Goal: Communication & Community: Answer question/provide support

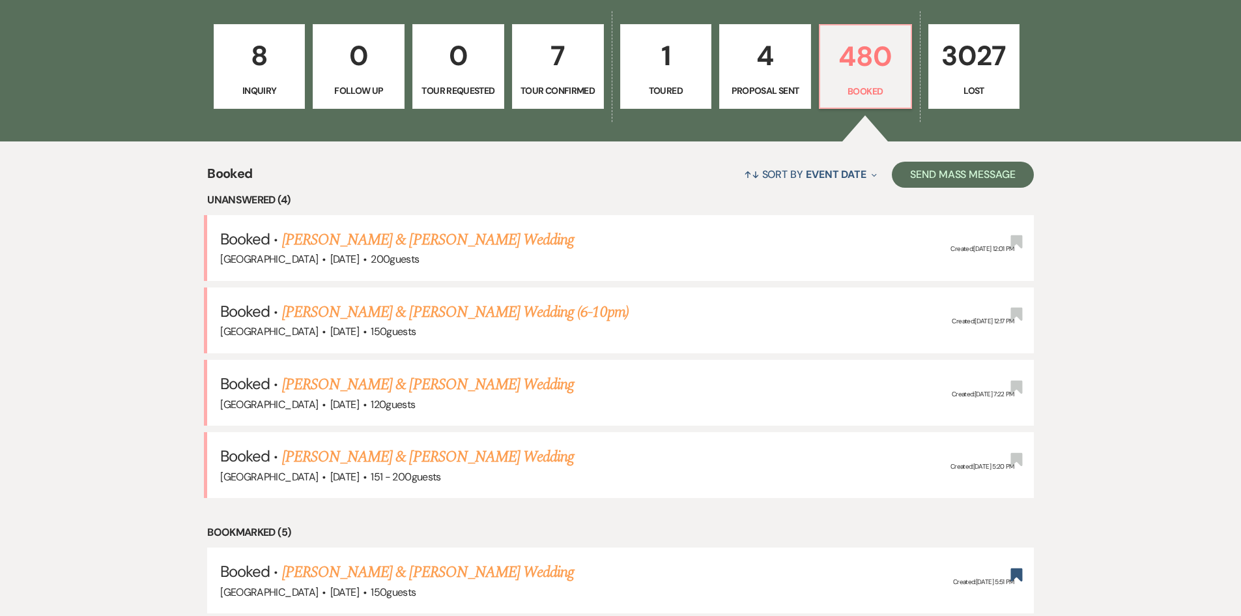
scroll to position [391, 0]
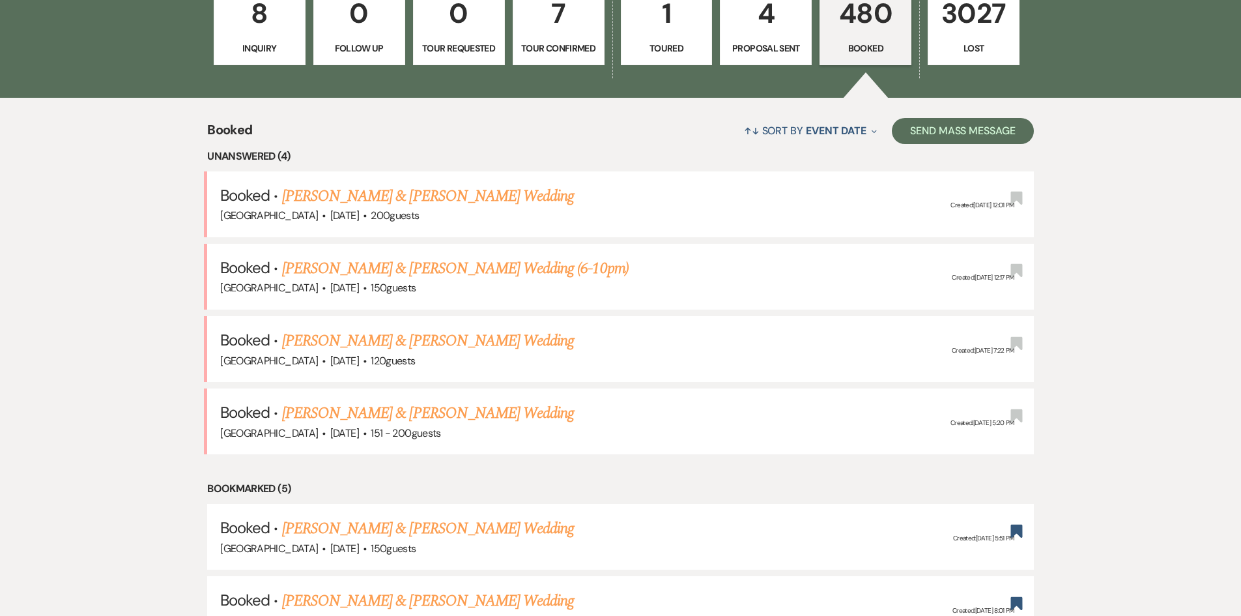
scroll to position [456, 0]
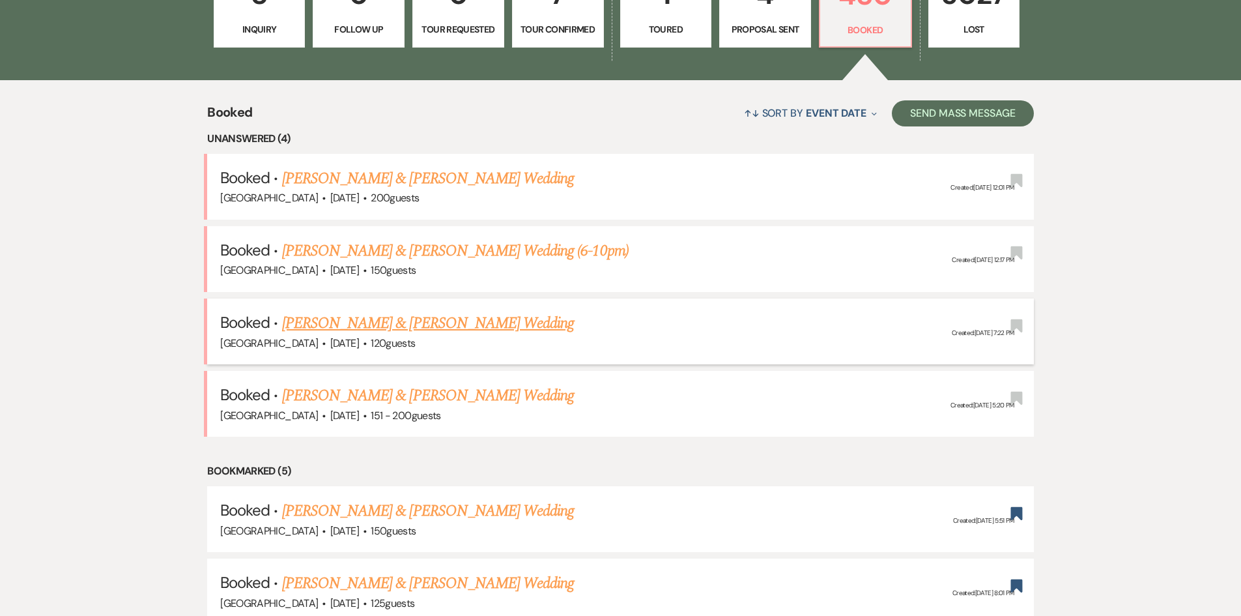
click at [320, 328] on link "[PERSON_NAME] & [PERSON_NAME] Wedding" at bounding box center [428, 322] width 292 height 23
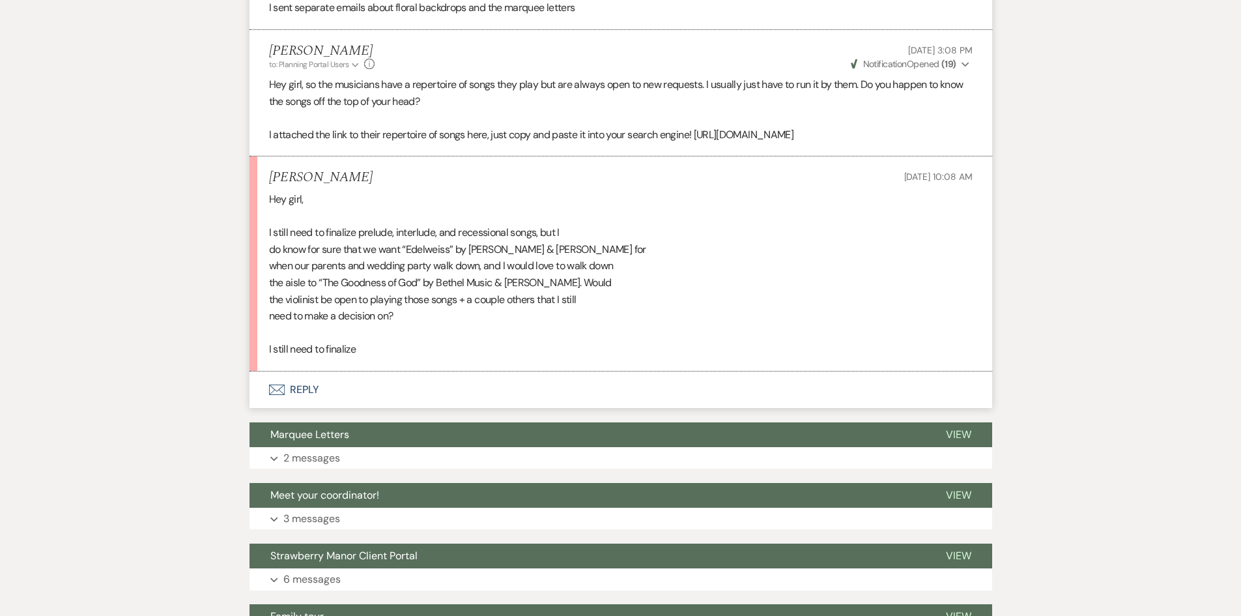
click at [307, 393] on button "Envelope Reply" at bounding box center [620, 389] width 743 height 36
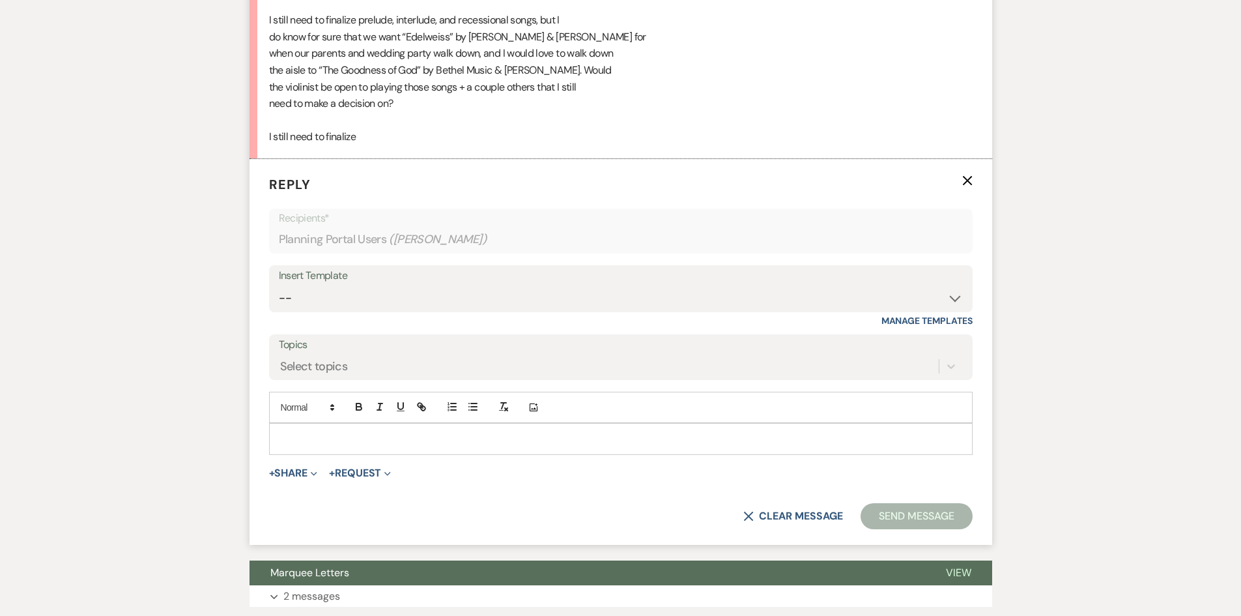
scroll to position [1323, 0]
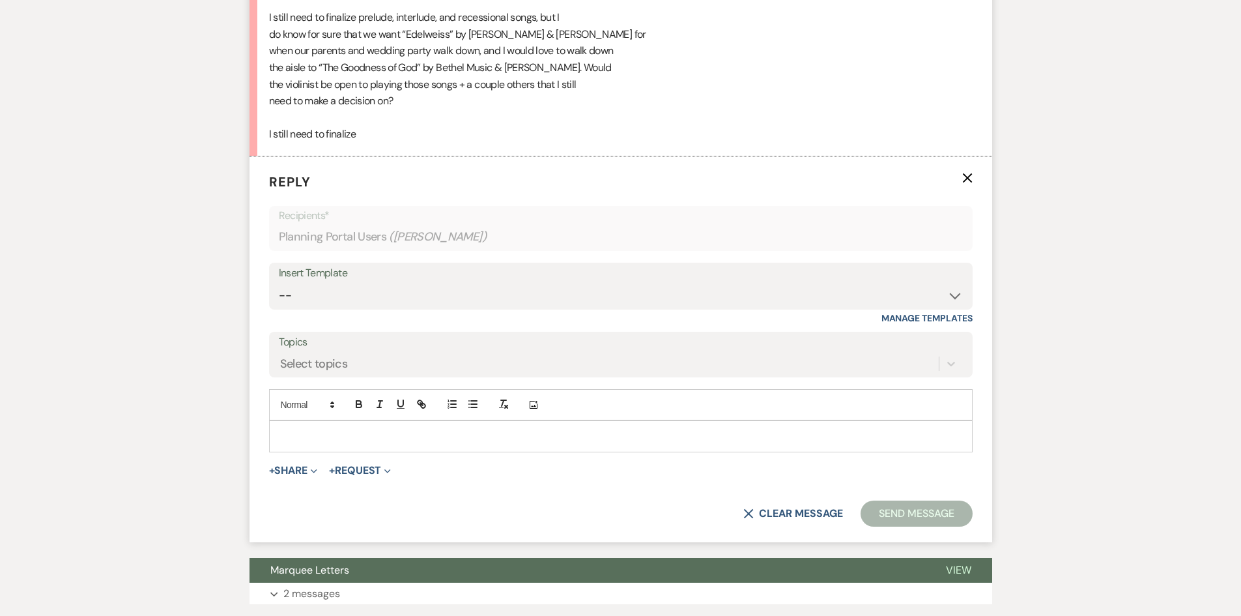
click at [366, 443] on p at bounding box center [620, 436] width 683 height 14
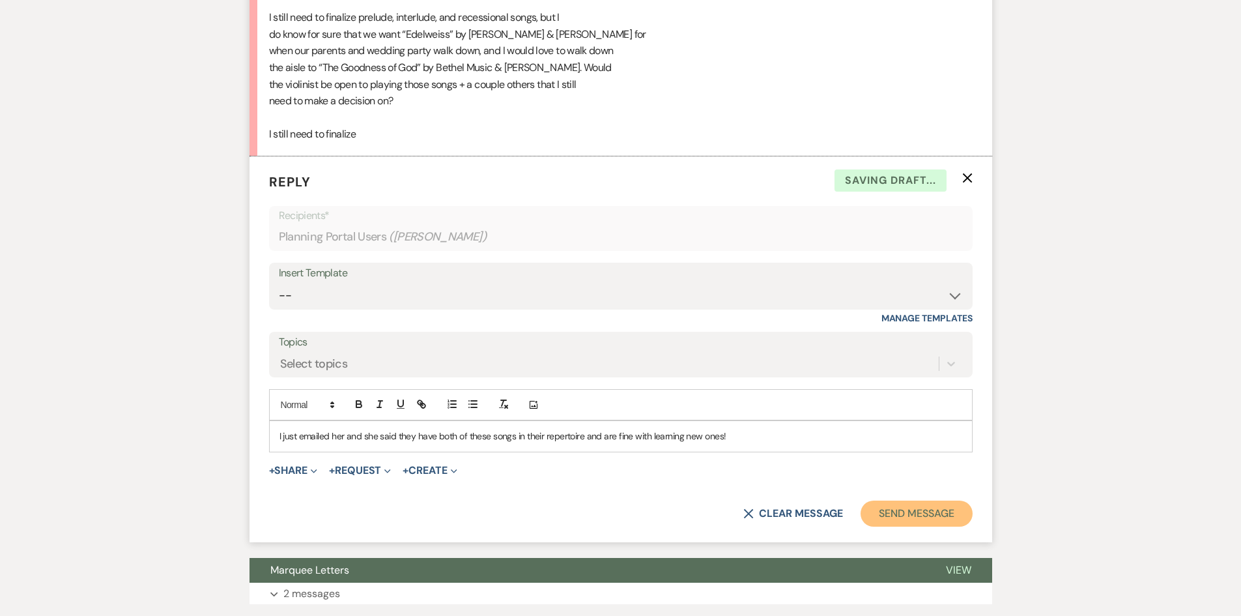
click at [916, 526] on button "Send Message" at bounding box center [916, 513] width 111 height 26
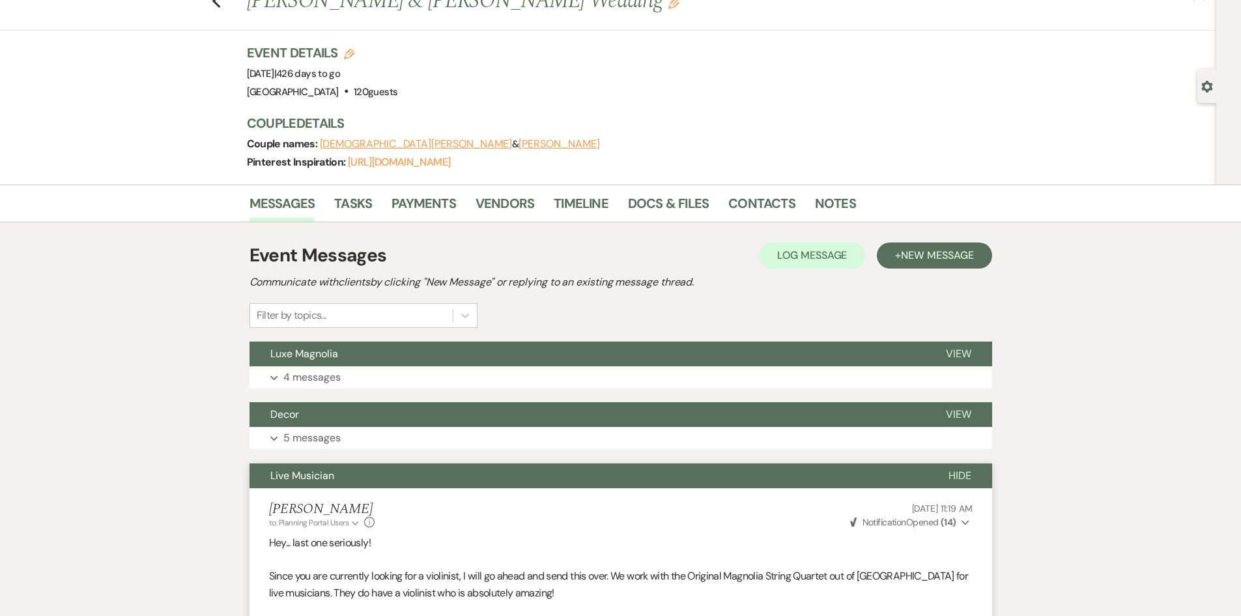
scroll to position [0, 0]
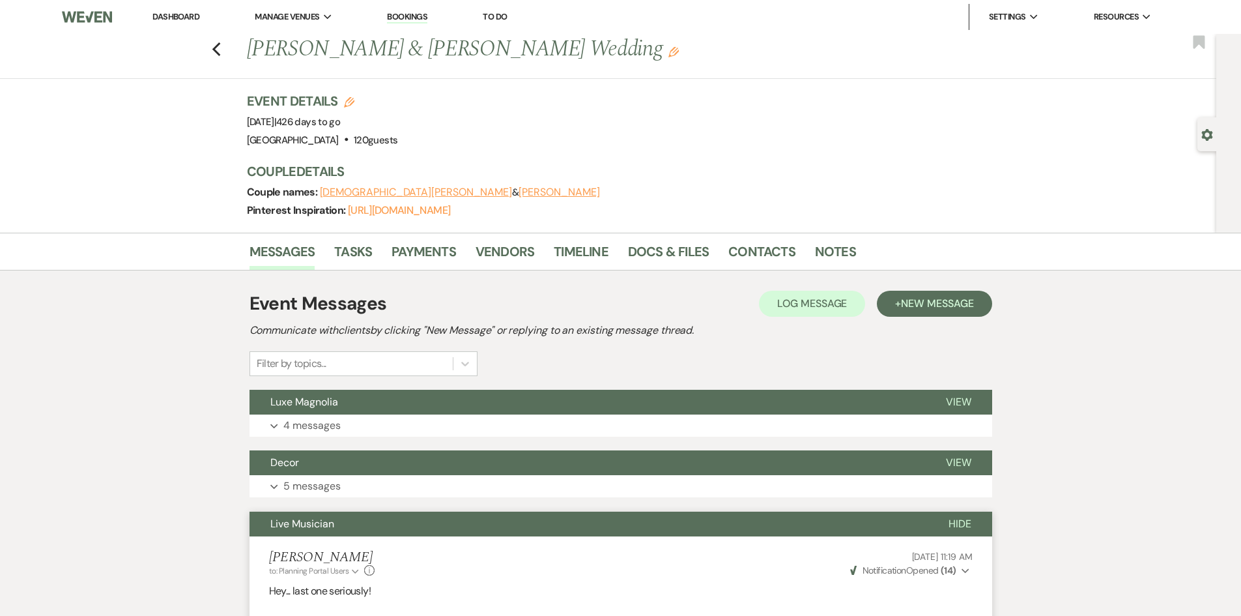
drag, startPoint x: 164, startPoint y: 11, endPoint x: 186, endPoint y: 17, distance: 22.9
click at [164, 11] on link "Dashboard" at bounding box center [175, 16] width 47 height 11
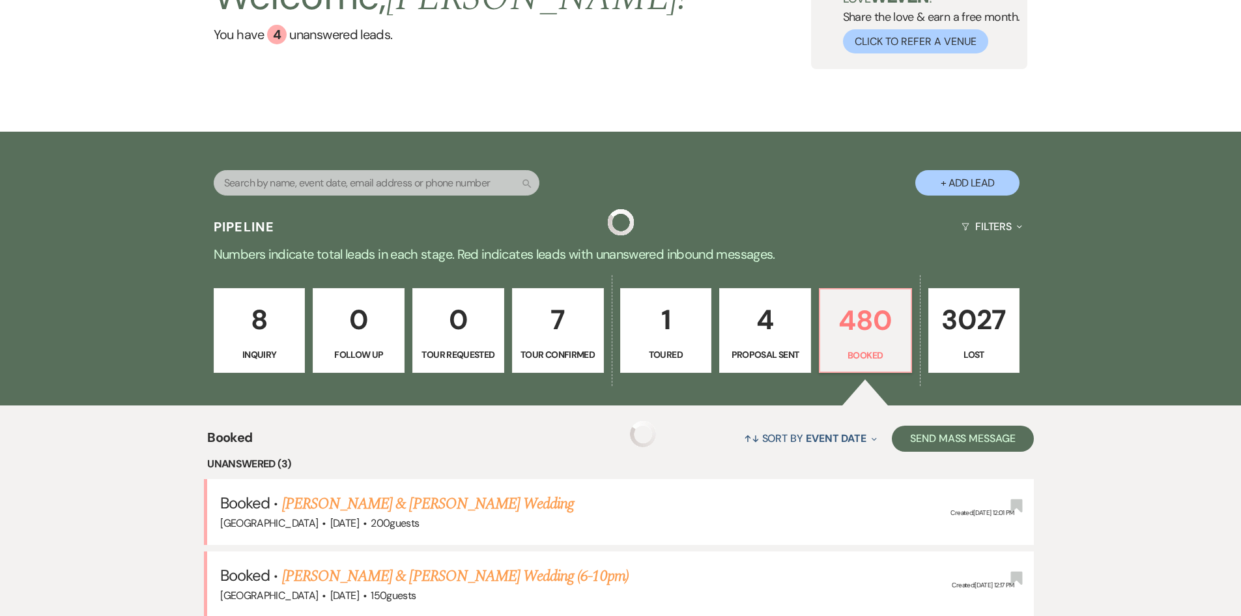
scroll to position [391, 0]
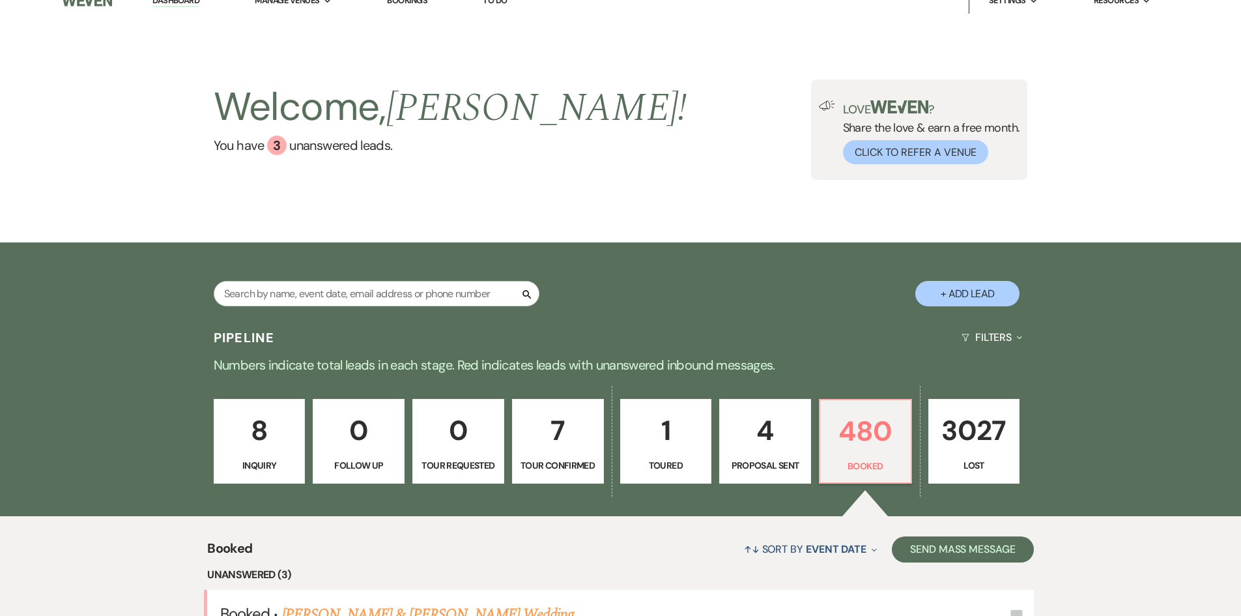
scroll to position [0, 0]
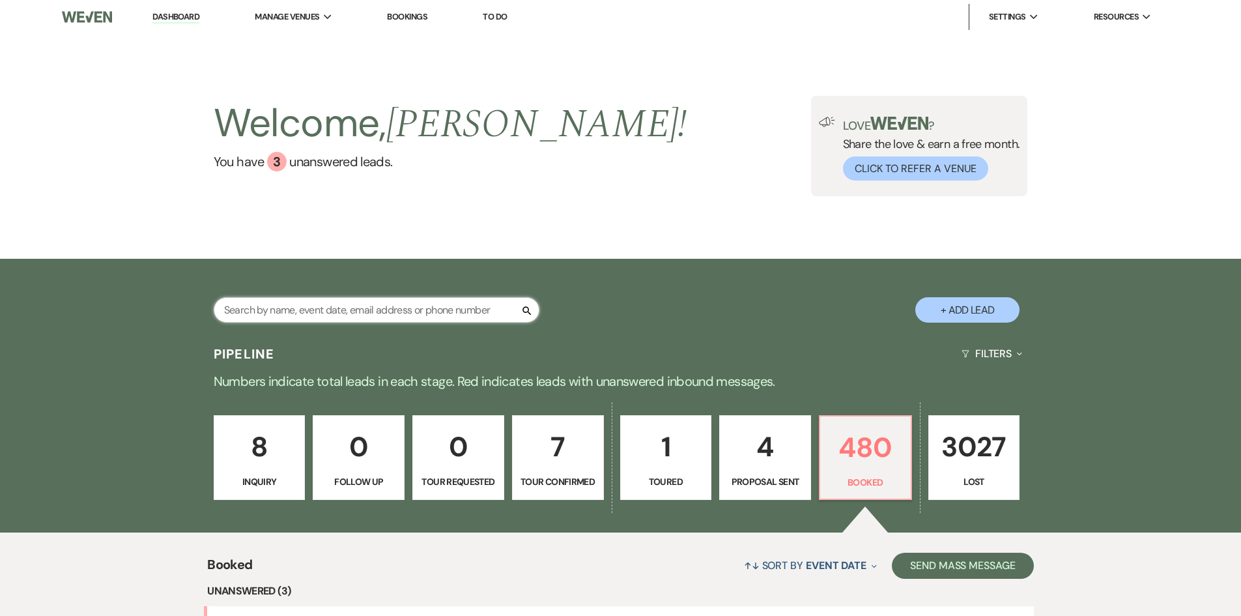
click at [368, 313] on input "text" at bounding box center [377, 309] width 326 height 25
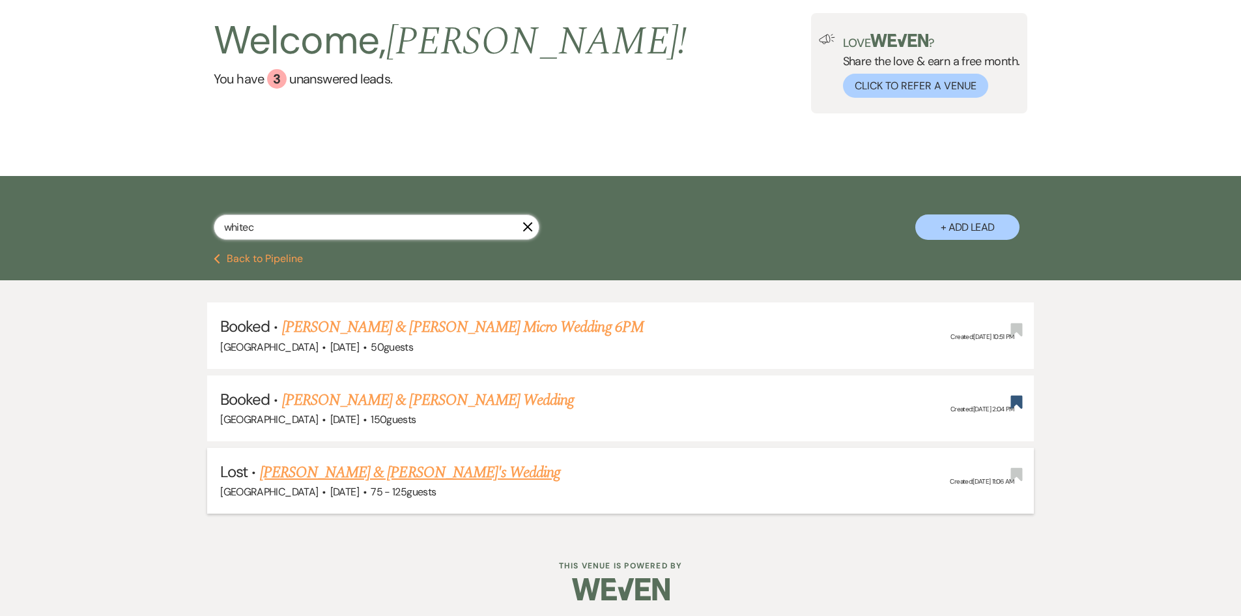
scroll to position [87, 0]
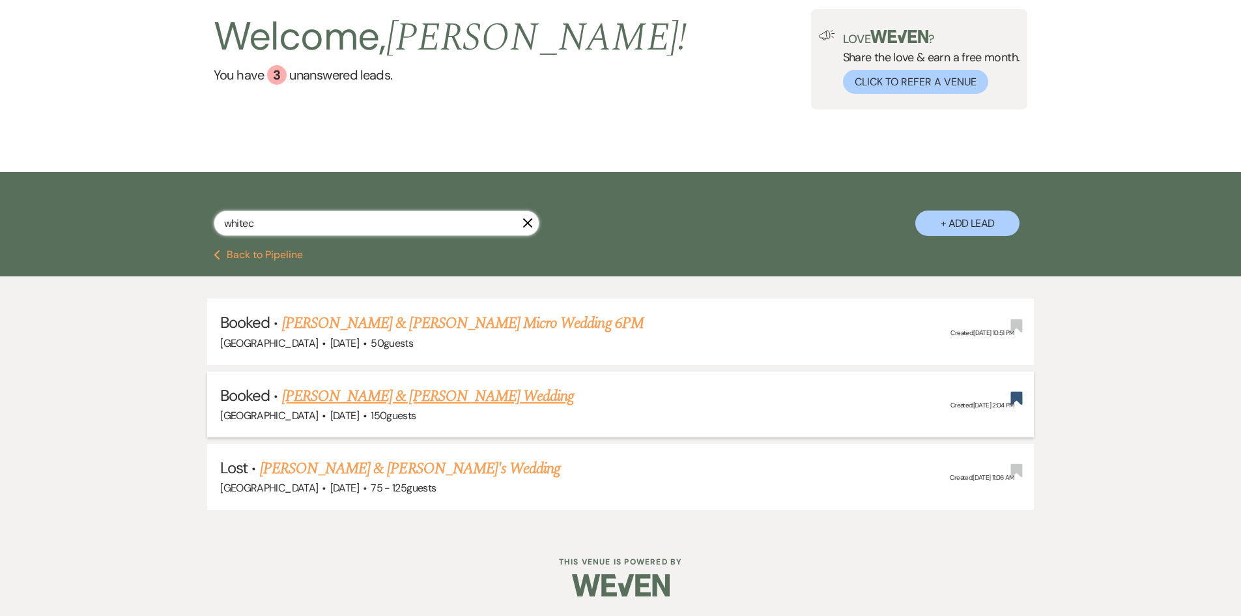
type input "whitec"
click at [453, 380] on li "Booked · Justin Ingram & Gabrielle Whitecotton's Wedding Strawberry Manor · Apr…" at bounding box center [620, 404] width 827 height 66
click at [449, 387] on link "[PERSON_NAME] & [PERSON_NAME] Wedding" at bounding box center [428, 395] width 292 height 23
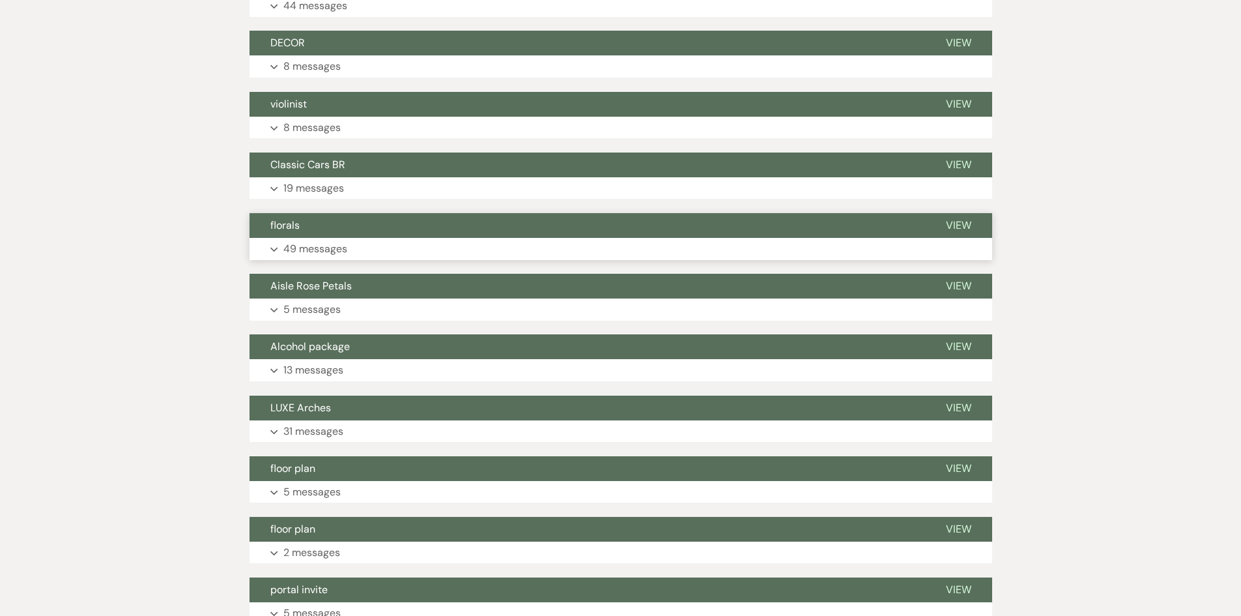
click at [347, 238] on button "Expand 49 messages" at bounding box center [620, 249] width 743 height 22
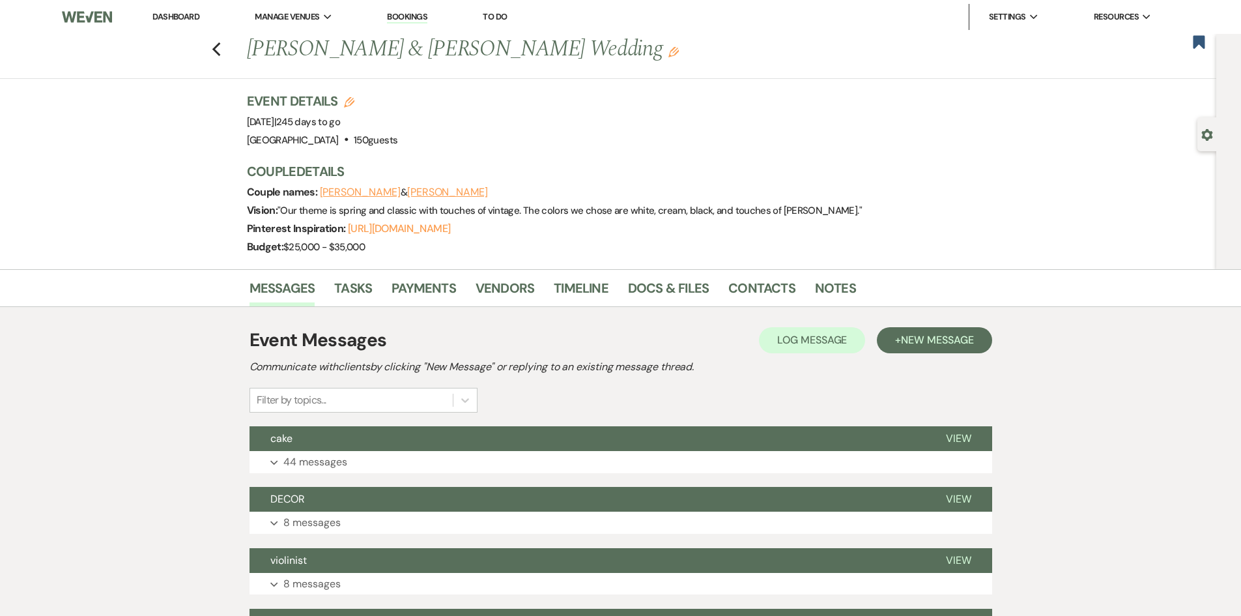
click at [168, 12] on link "Dashboard" at bounding box center [175, 16] width 47 height 11
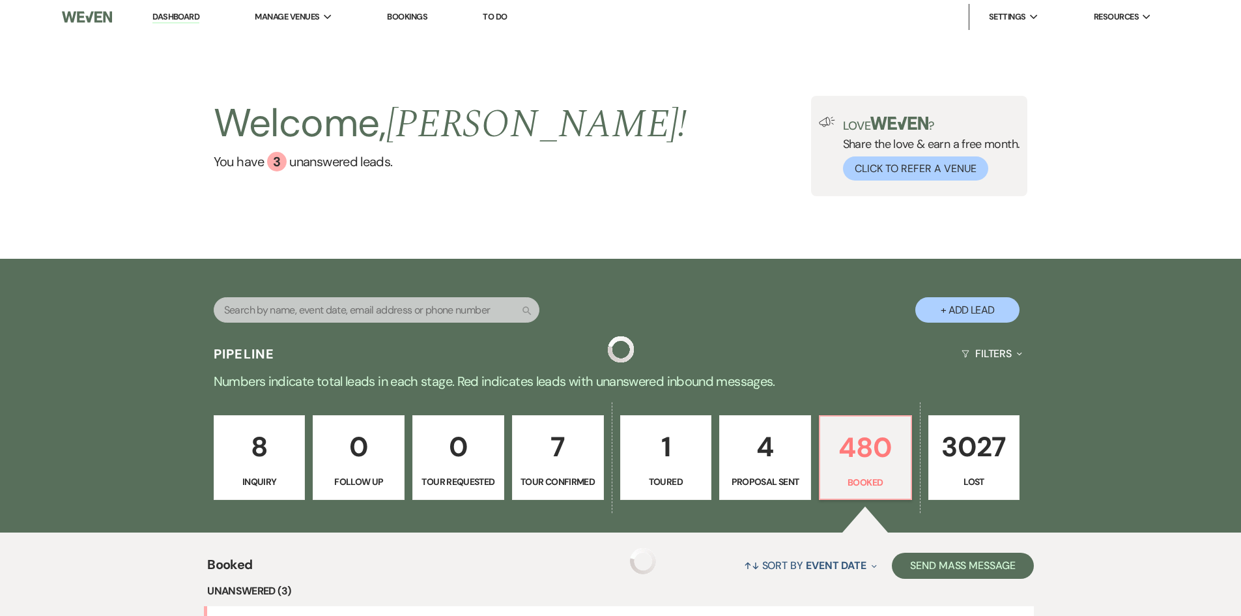
scroll to position [261, 0]
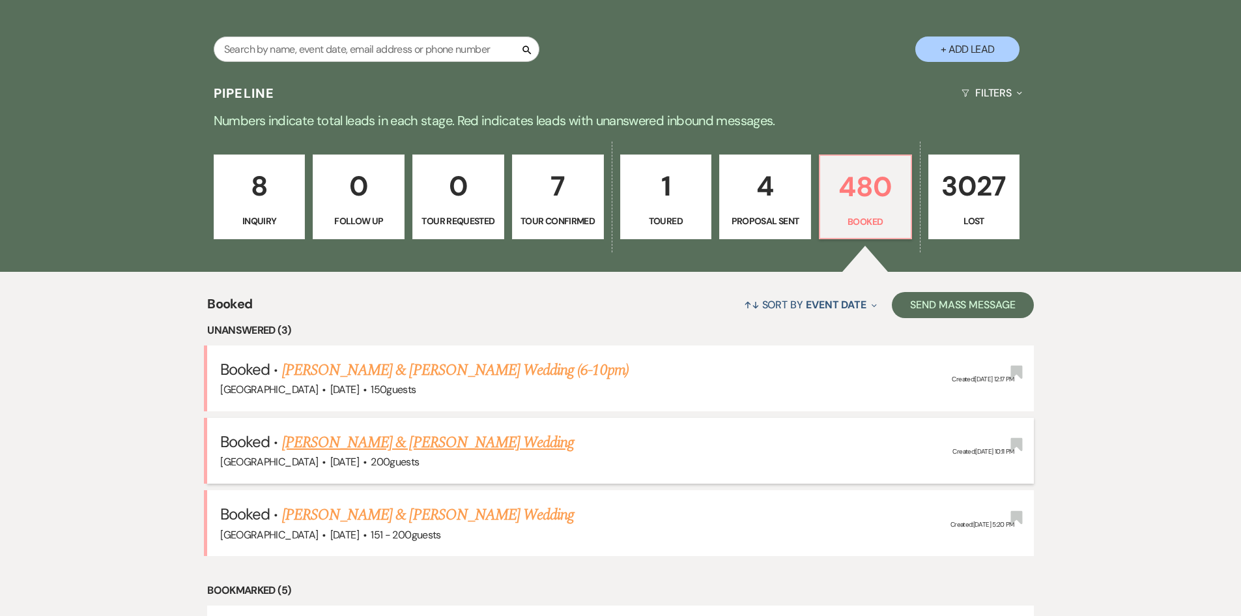
click at [335, 438] on link "[PERSON_NAME] & [PERSON_NAME] Wedding" at bounding box center [428, 442] width 292 height 23
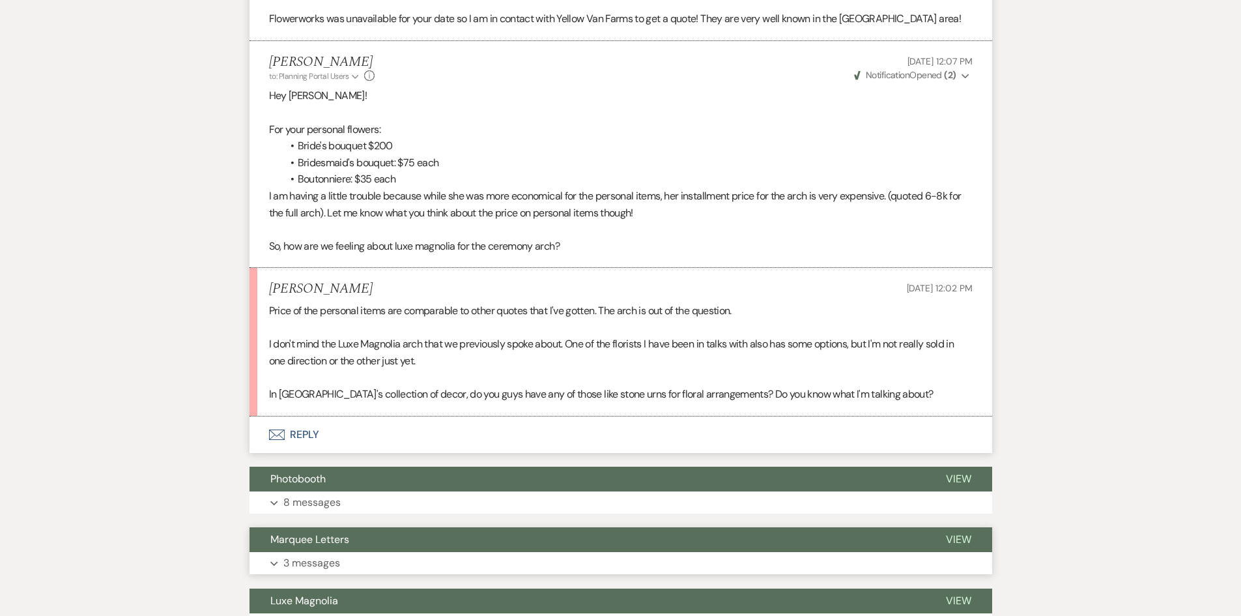
scroll to position [2217, 0]
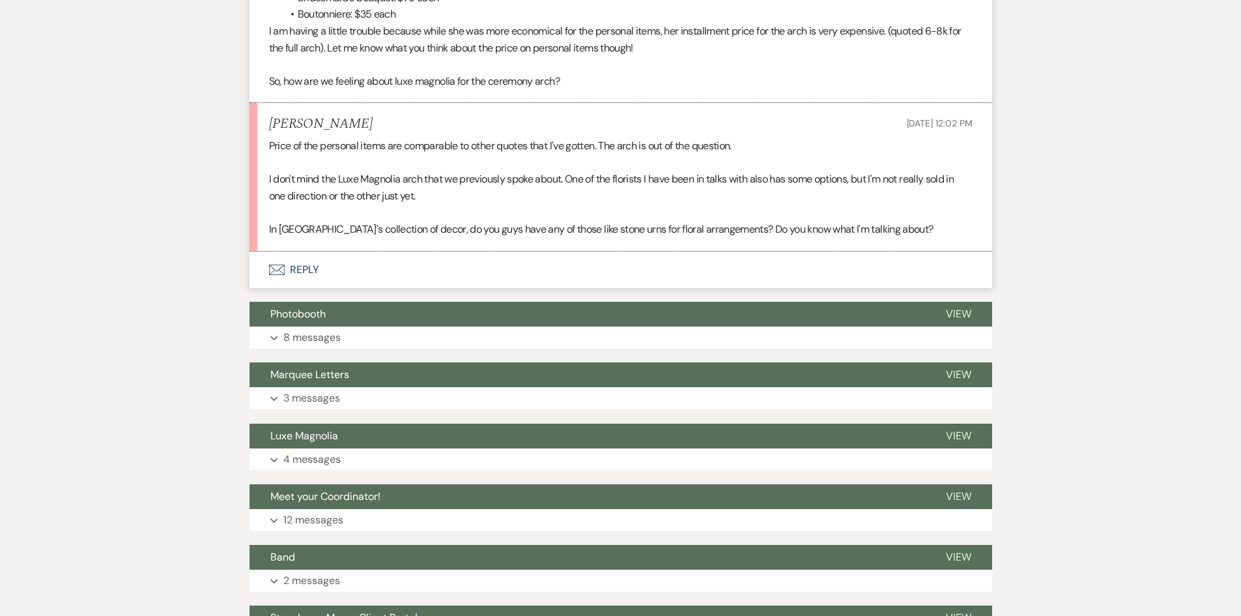
click at [317, 263] on button "Envelope Reply" at bounding box center [620, 269] width 743 height 36
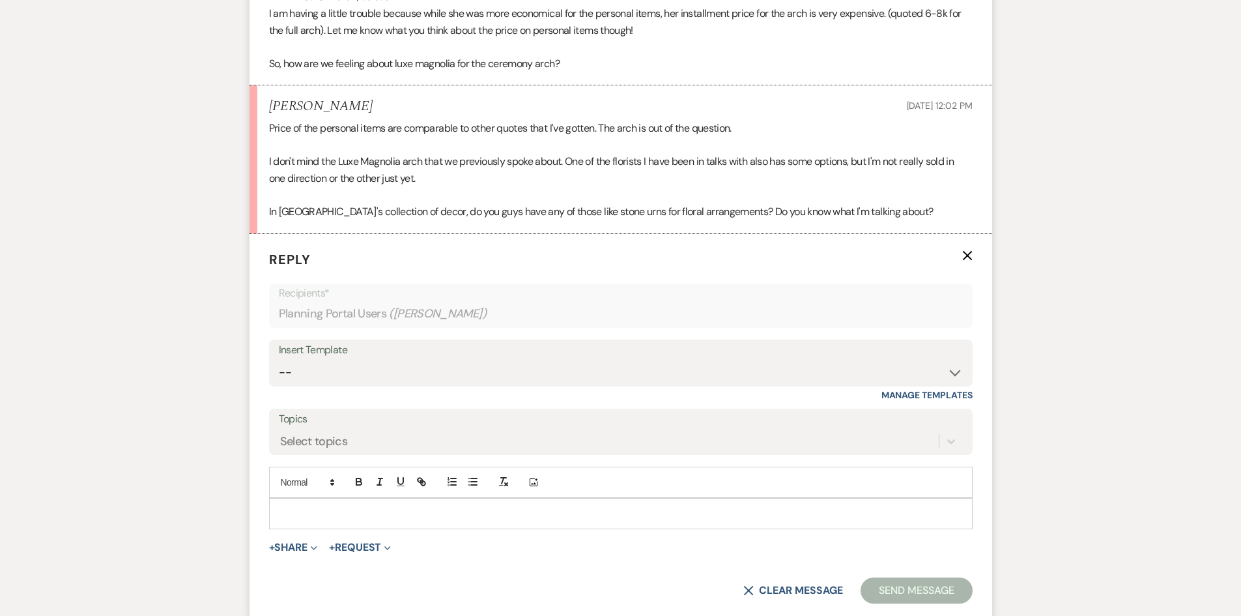
scroll to position [2223, 0]
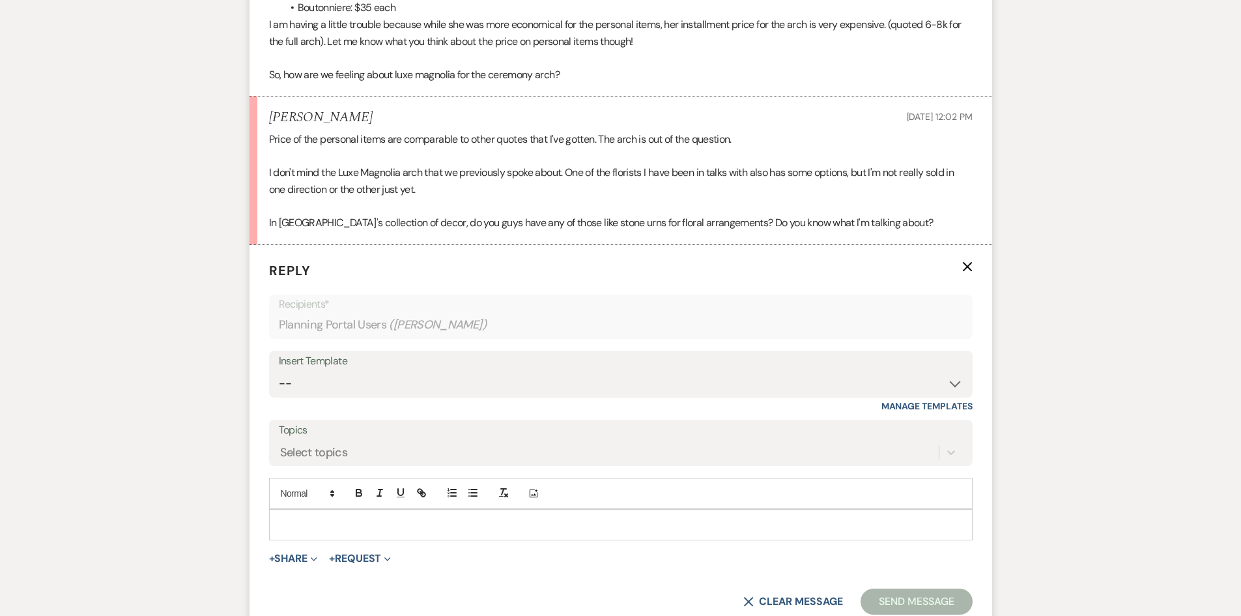
drag, startPoint x: 449, startPoint y: 525, endPoint x: 440, endPoint y: 528, distance: 8.9
click at [449, 528] on p at bounding box center [620, 524] width 683 height 14
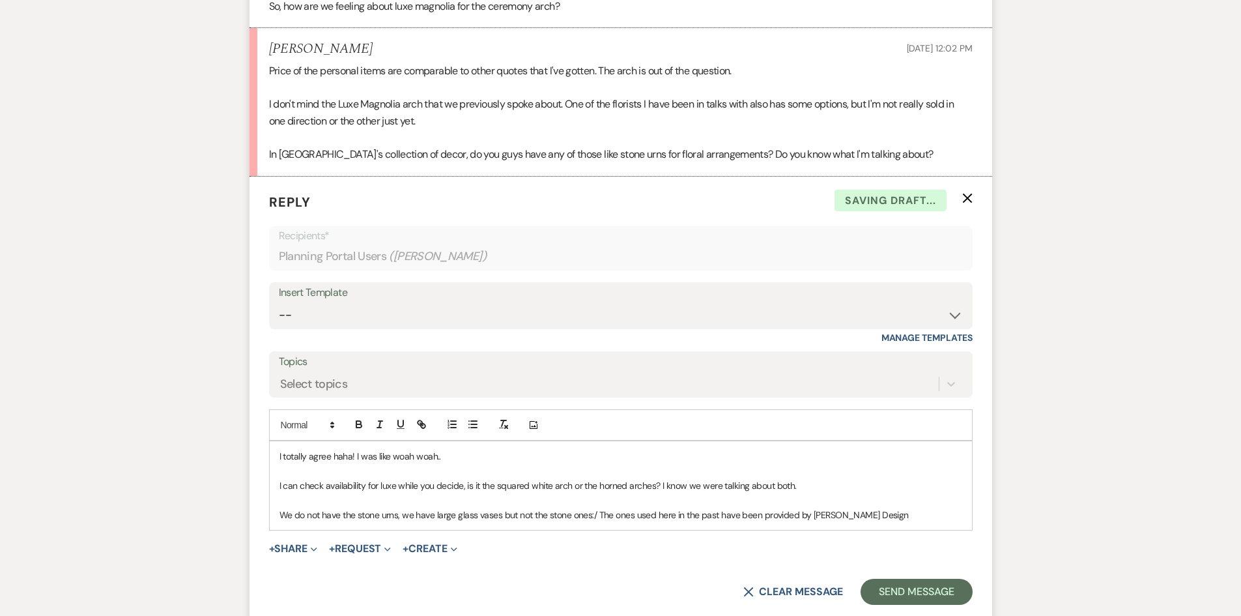
scroll to position [2354, 0]
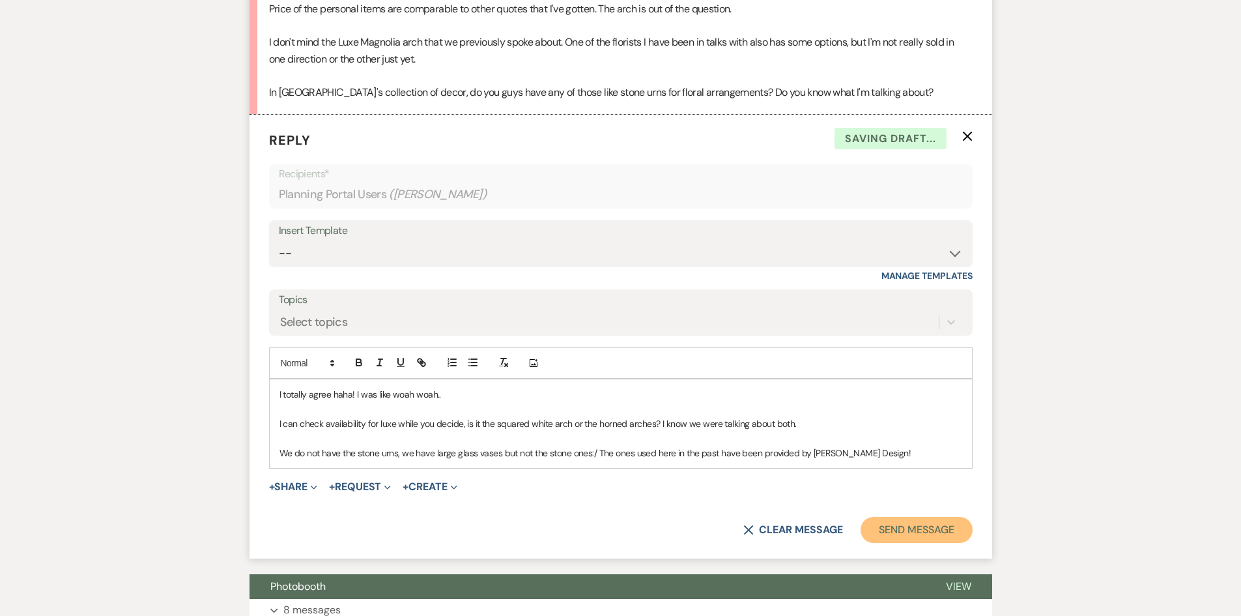
click at [924, 527] on button "Send Message" at bounding box center [916, 530] width 111 height 26
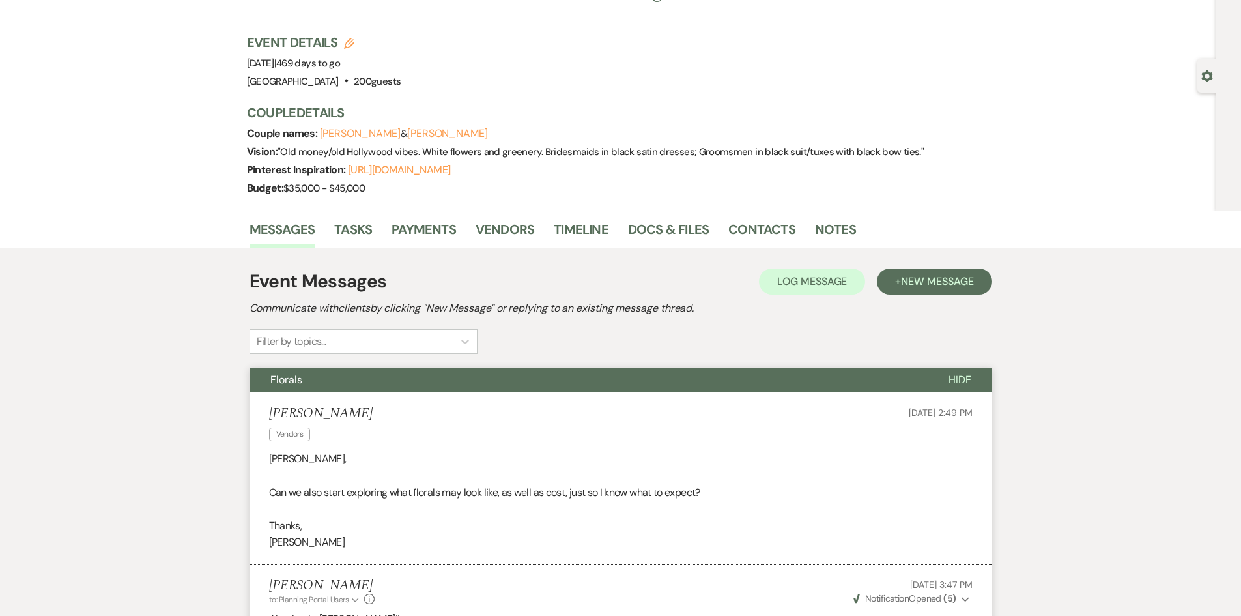
scroll to position [0, 0]
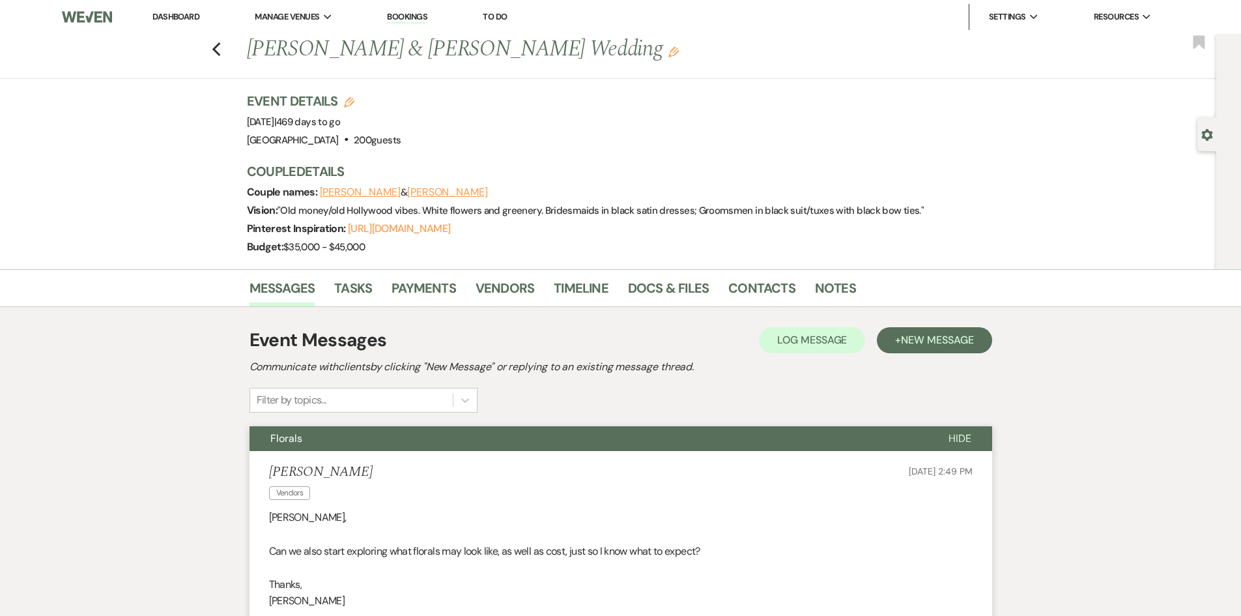
click at [193, 16] on link "Dashboard" at bounding box center [175, 16] width 47 height 11
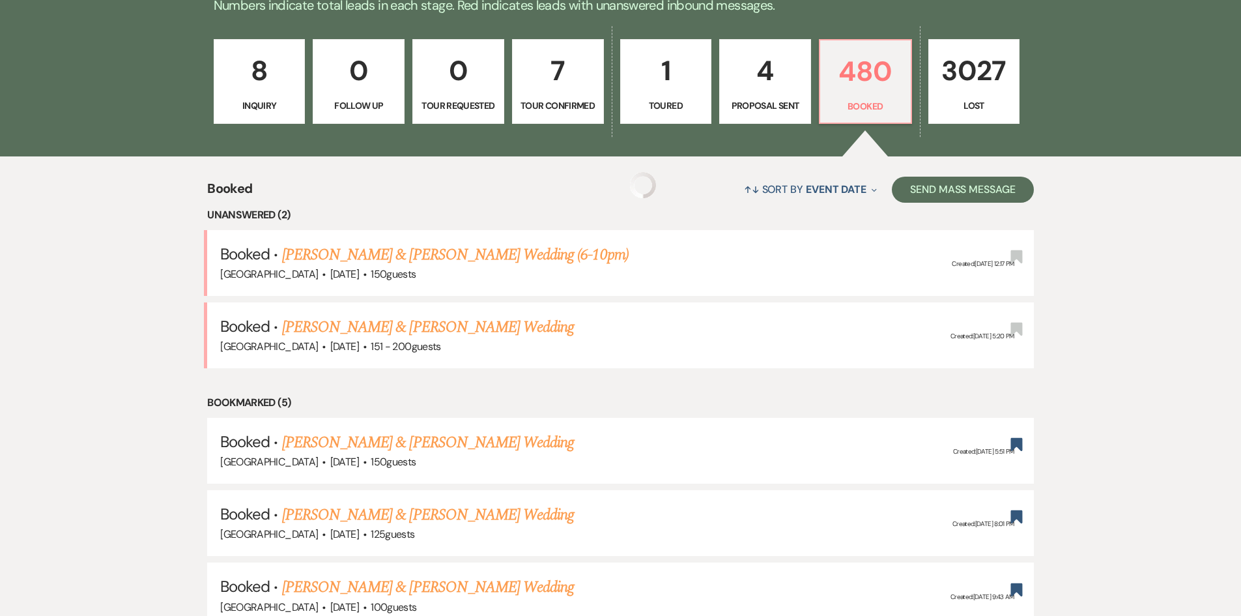
scroll to position [391, 0]
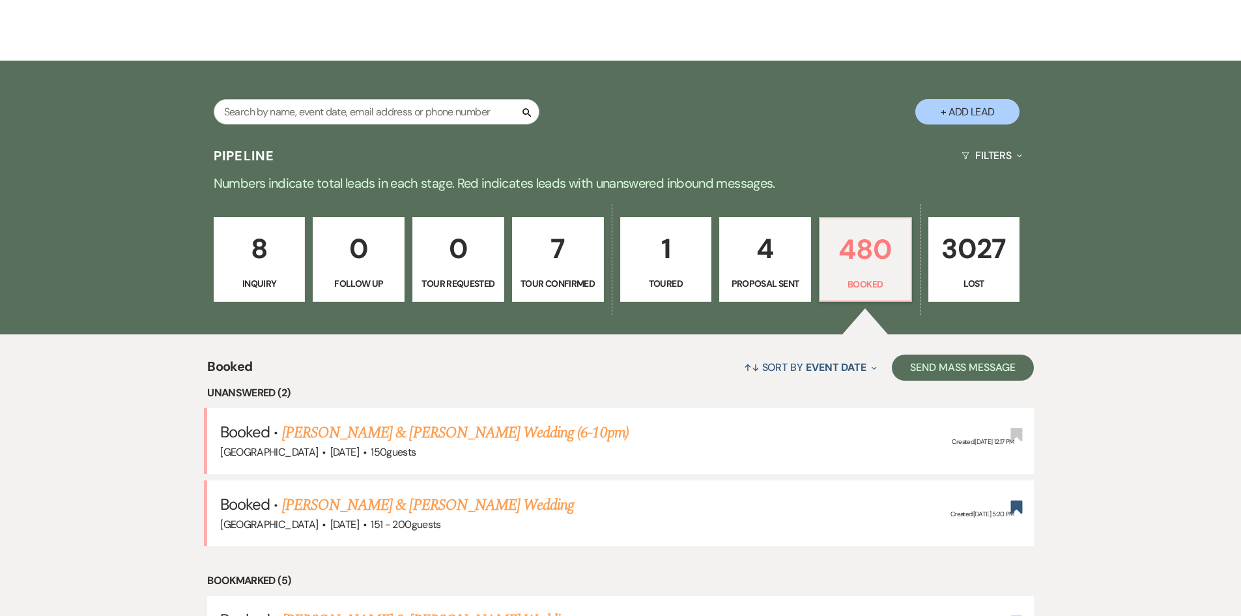
scroll to position [65, 0]
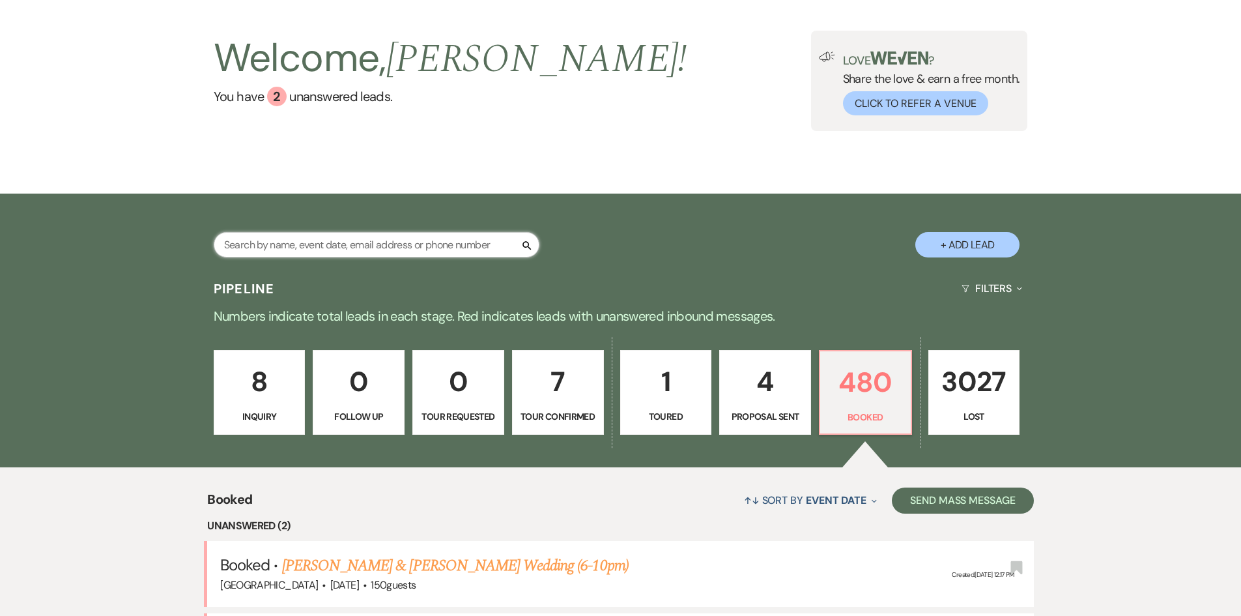
click at [337, 244] on input "text" at bounding box center [377, 244] width 326 height 25
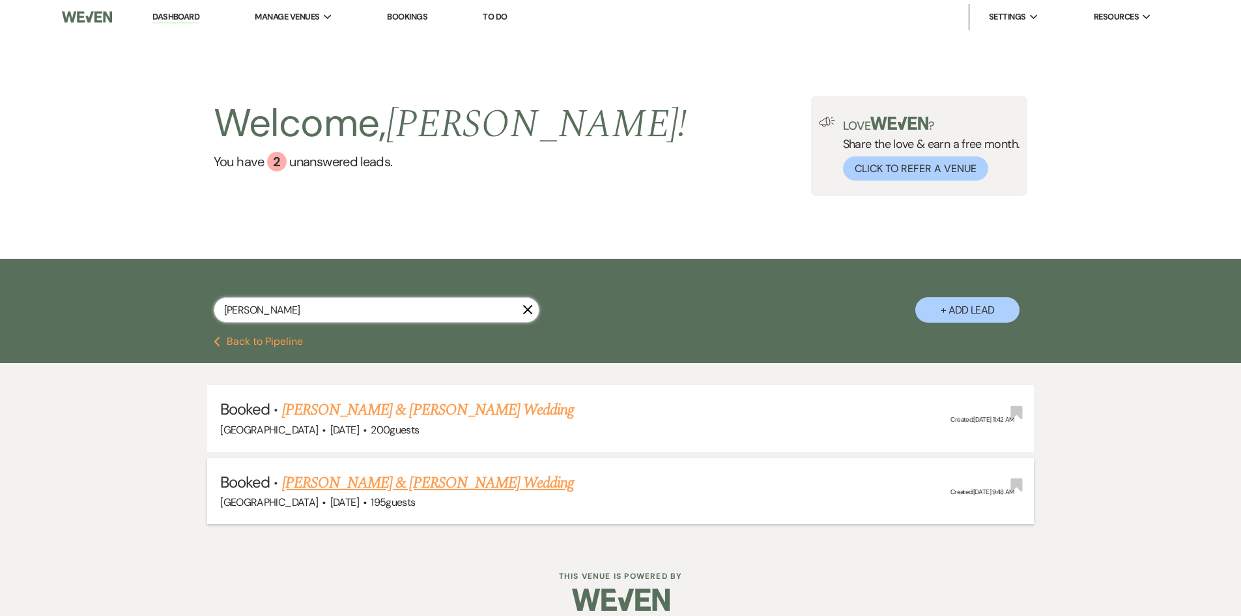
type input "legnon"
click at [451, 472] on link "[PERSON_NAME] & [PERSON_NAME] Wedding" at bounding box center [428, 482] width 292 height 23
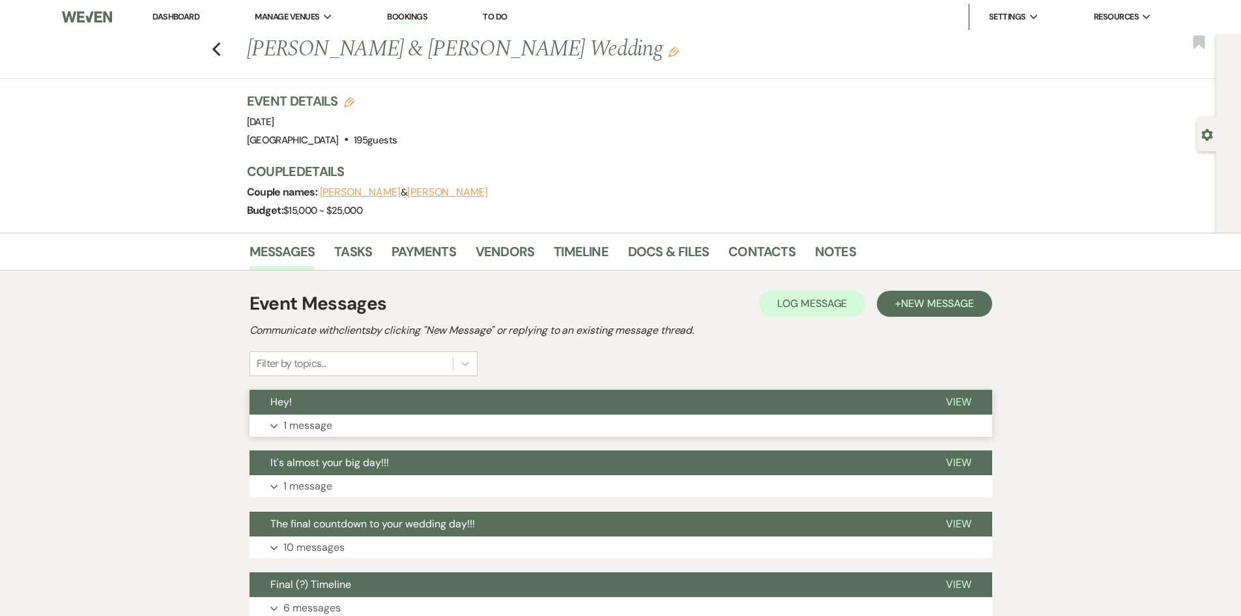
click at [411, 421] on button "Expand 1 message" at bounding box center [620, 425] width 743 height 22
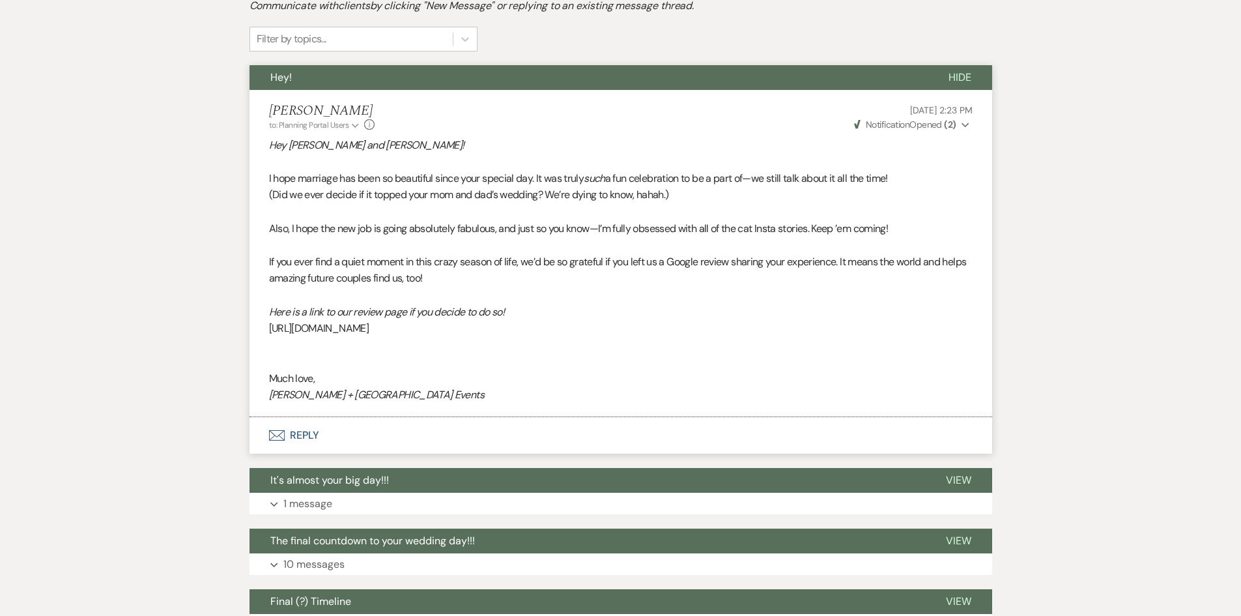
scroll to position [326, 0]
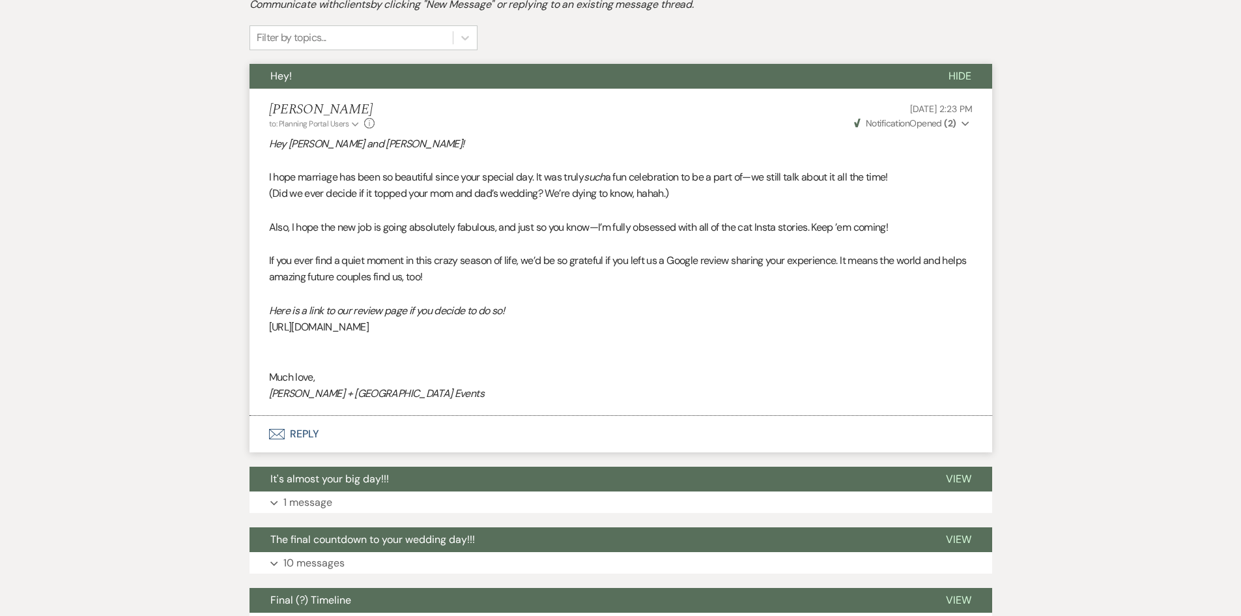
drag, startPoint x: 232, startPoint y: 122, endPoint x: 801, endPoint y: 390, distance: 629.1
click at [801, 335] on p "https://www.google.com/search?sca_esv=d5e847b1dc31b2cb&sxsrf=AE3TifOHgRk1TVHxXE…" at bounding box center [621, 327] width 704 height 17
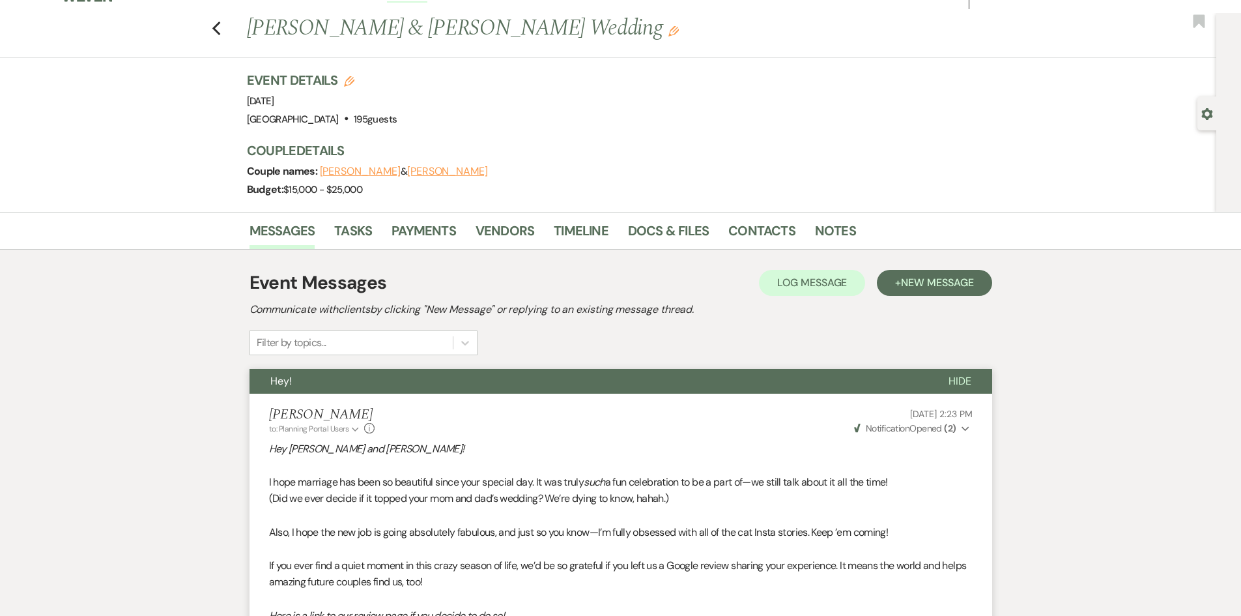
scroll to position [0, 0]
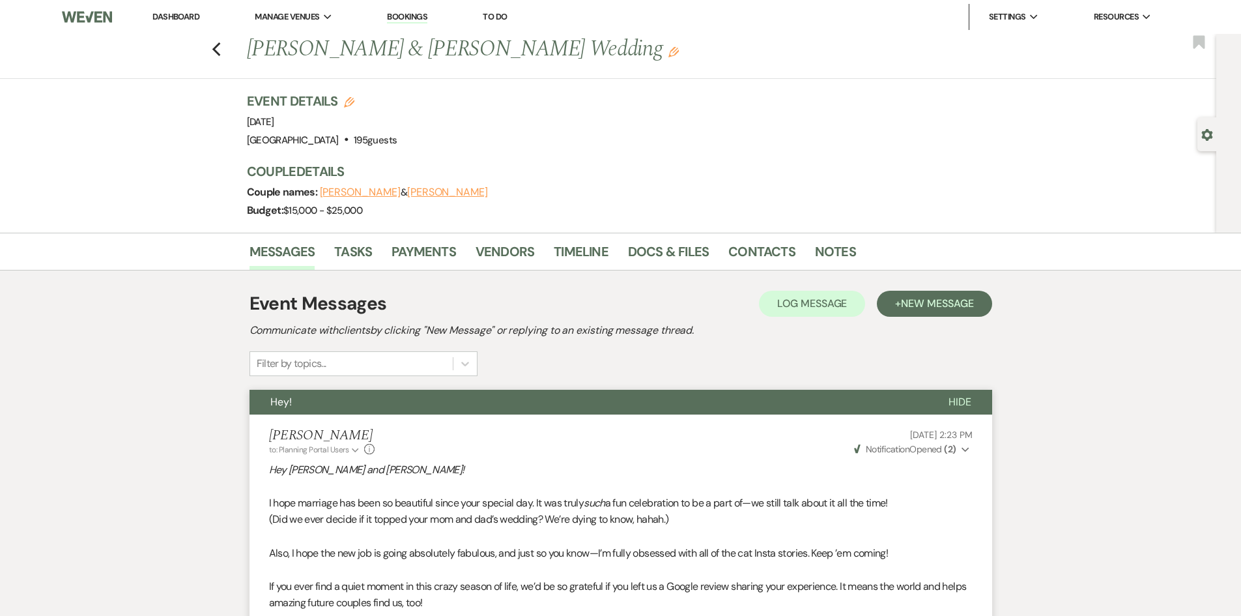
click at [190, 12] on link "Dashboard" at bounding box center [175, 16] width 47 height 11
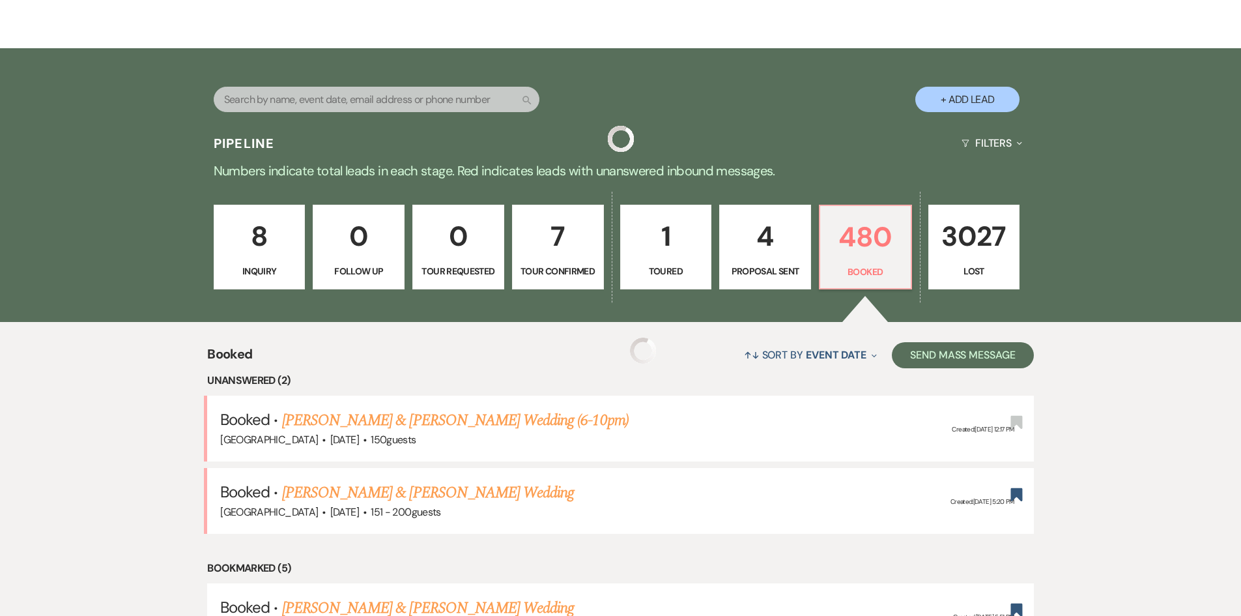
scroll to position [261, 0]
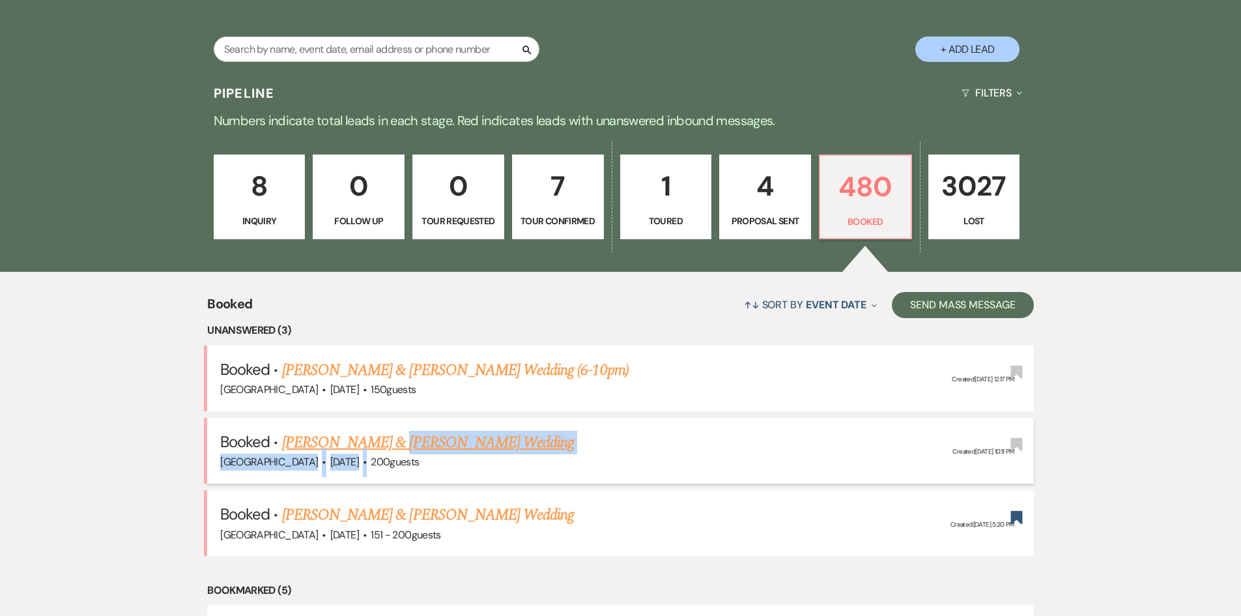
click at [379, 448] on li "Booked · Jacob Stover & Andrea Legendre's Wedding Strawberry Manor · Nov 28, 20…" at bounding box center [620, 451] width 827 height 66
click at [379, 436] on link "[PERSON_NAME] & [PERSON_NAME] Wedding" at bounding box center [428, 442] width 292 height 23
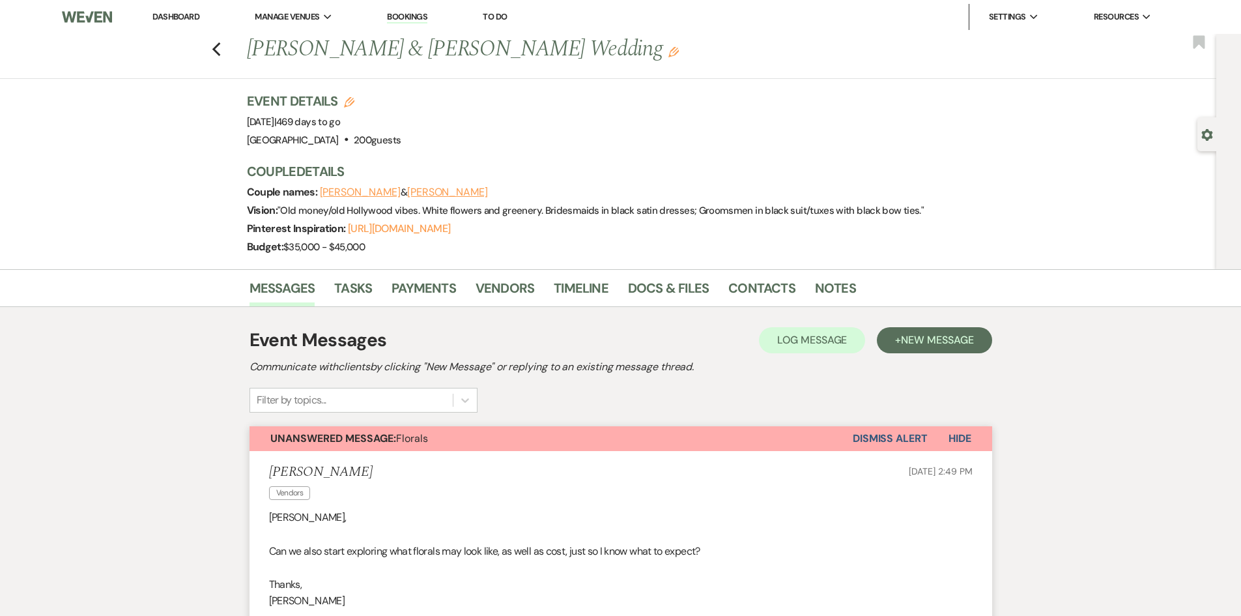
drag, startPoint x: 155, startPoint y: 18, endPoint x: 164, endPoint y: 23, distance: 10.5
click at [155, 18] on link "Dashboard" at bounding box center [175, 16] width 47 height 11
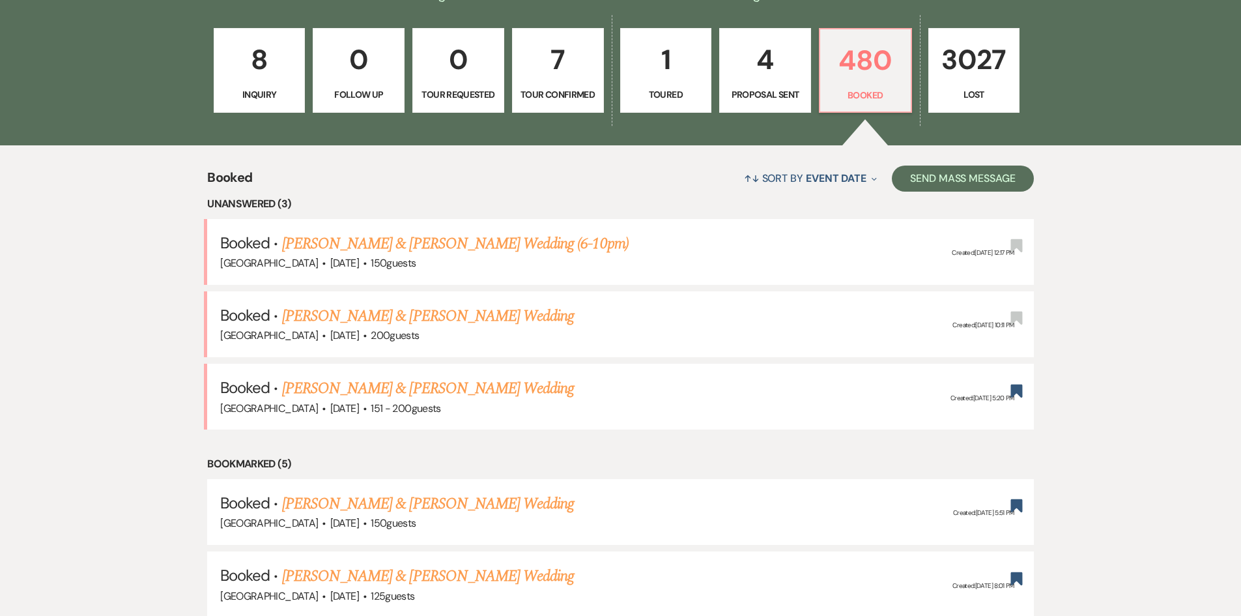
scroll to position [261, 0]
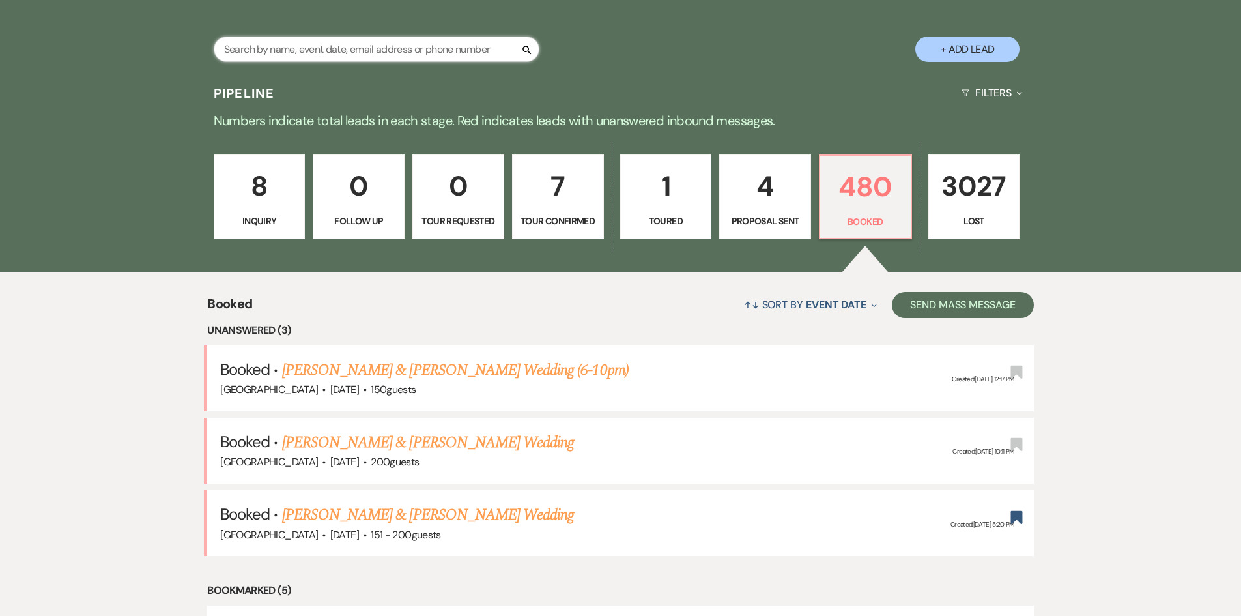
click at [287, 57] on input "text" at bounding box center [377, 48] width 326 height 25
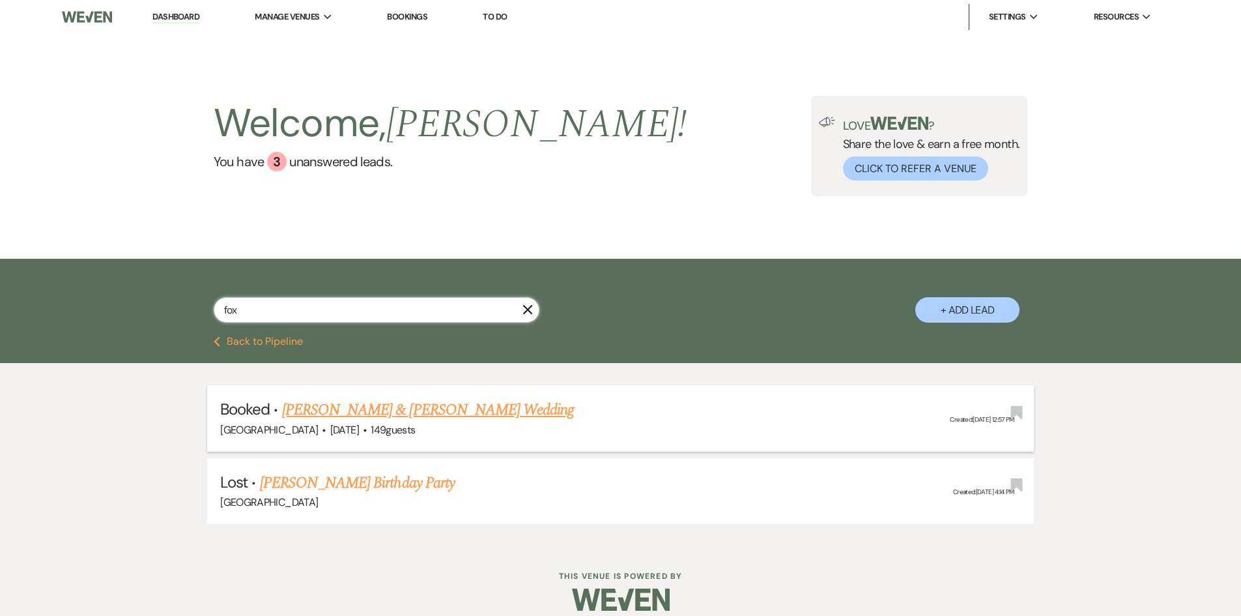
type input "fox"
click at [397, 406] on link "[PERSON_NAME] & [PERSON_NAME] Wedding" at bounding box center [428, 409] width 292 height 23
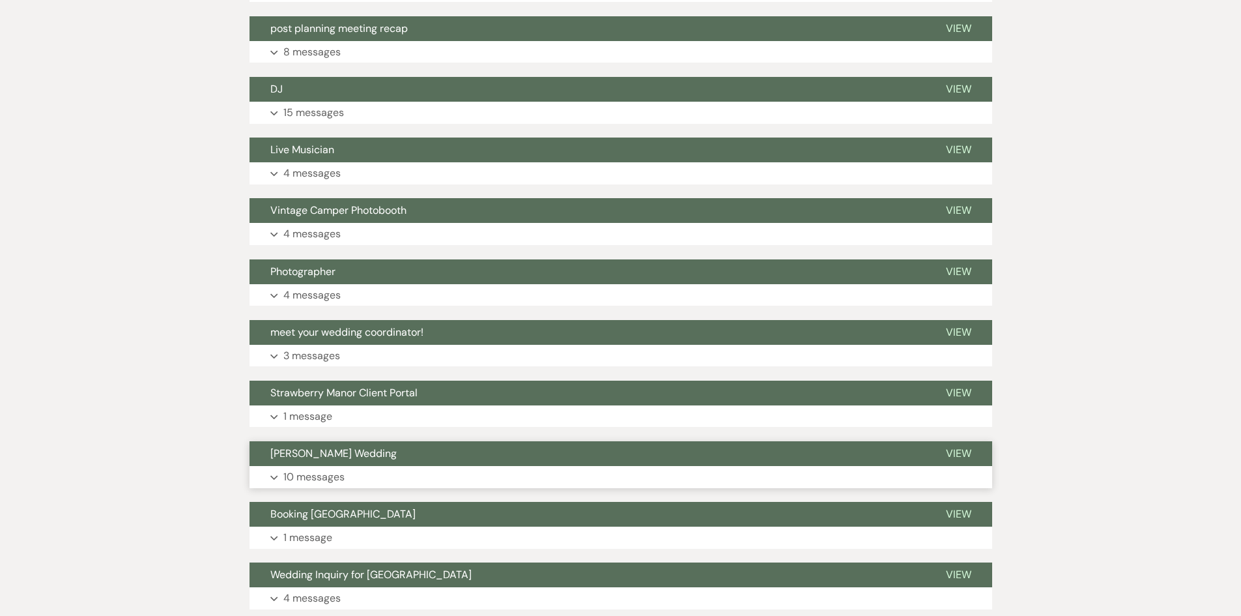
scroll to position [689, 0]
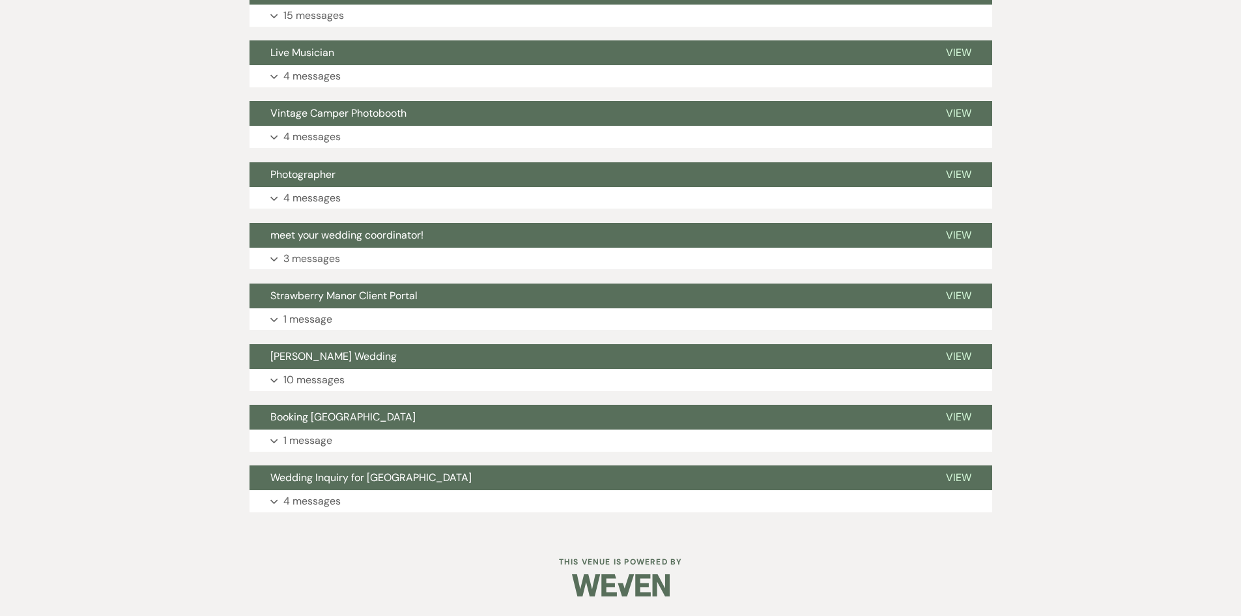
drag, startPoint x: 323, startPoint y: 503, endPoint x: 320, endPoint y: 460, distance: 43.1
click at [323, 500] on p "4 messages" at bounding box center [311, 500] width 57 height 17
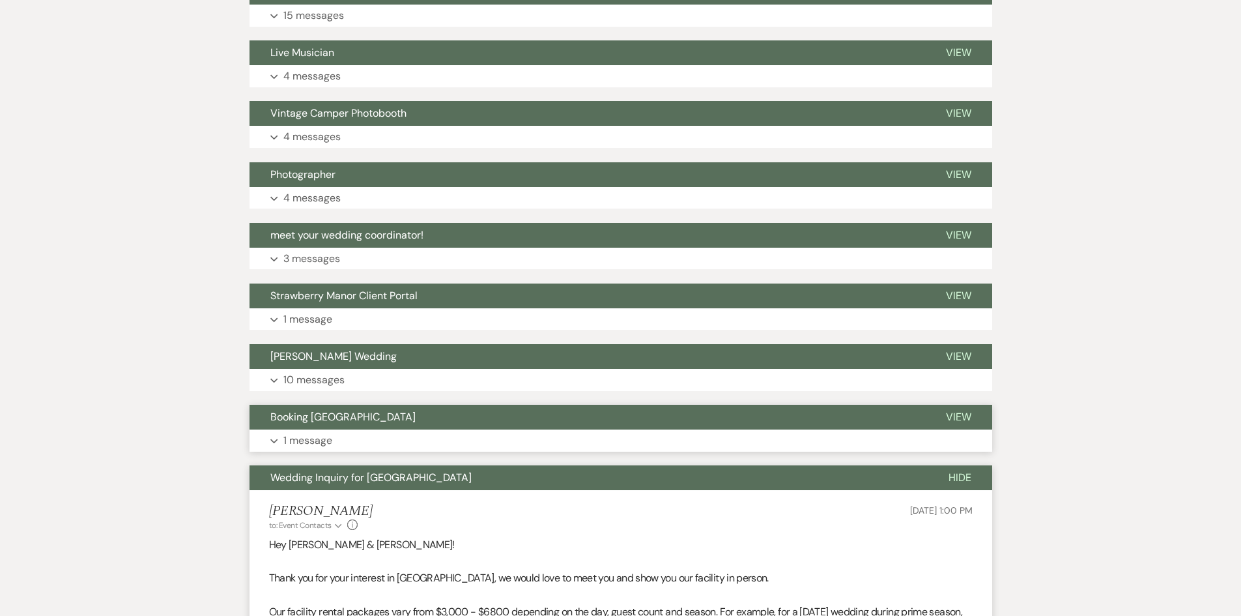
drag, startPoint x: 320, startPoint y: 446, endPoint x: 317, endPoint y: 406, distance: 39.8
click at [320, 446] on p "1 message" at bounding box center [307, 440] width 49 height 17
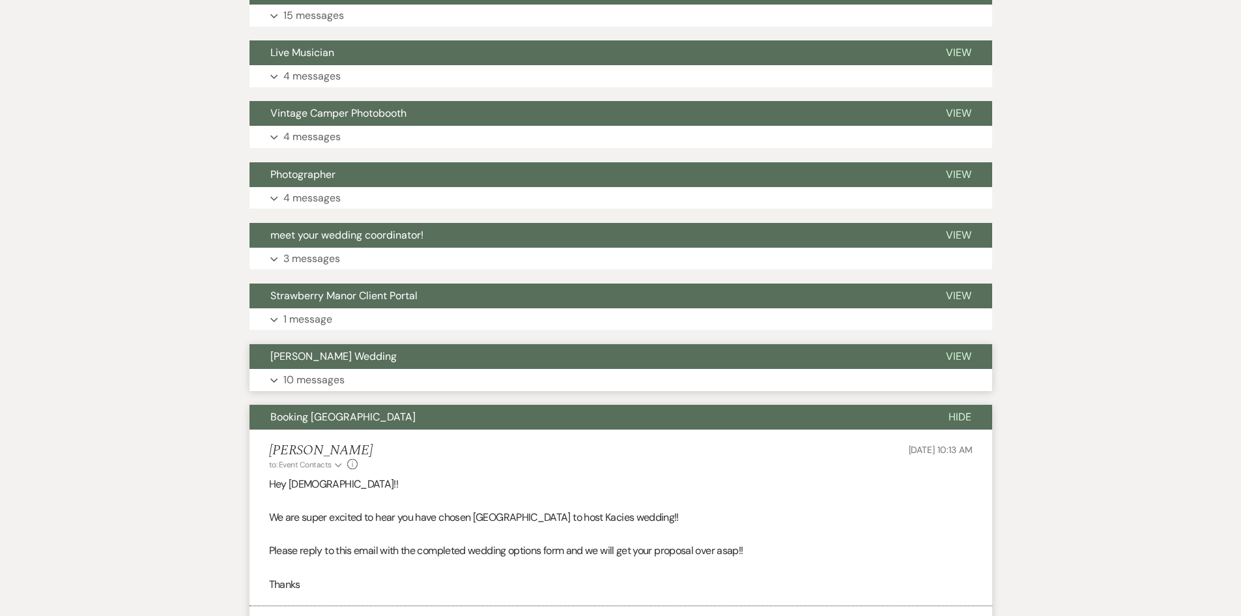
click at [317, 378] on p "10 messages" at bounding box center [313, 379] width 61 height 17
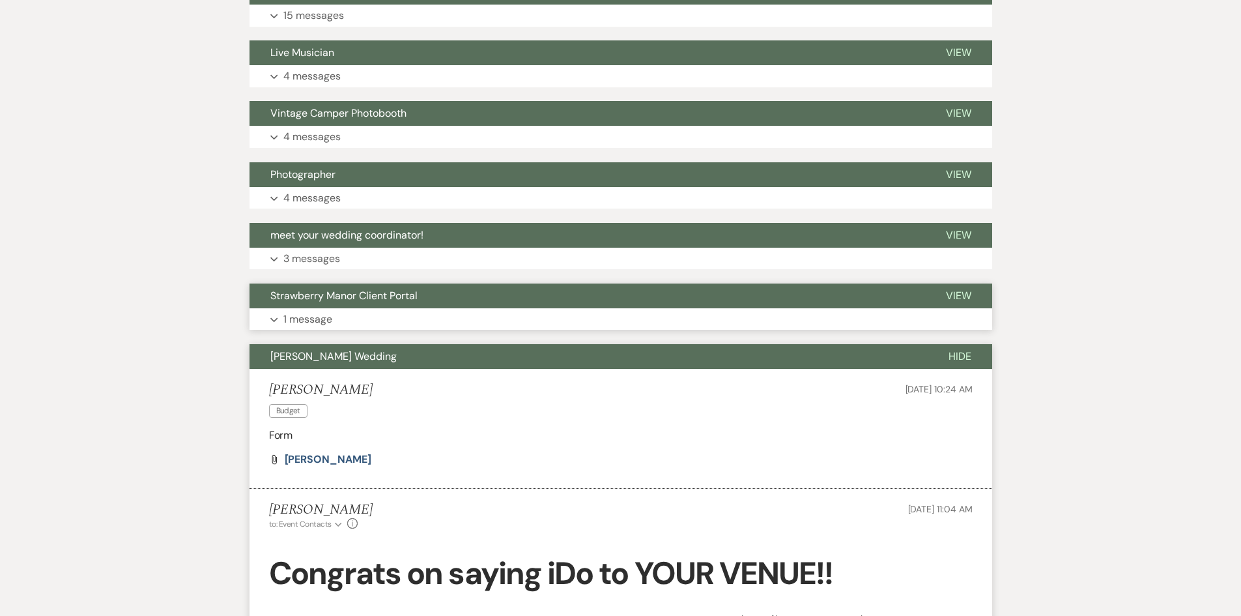
click at [314, 315] on p "1 message" at bounding box center [307, 319] width 49 height 17
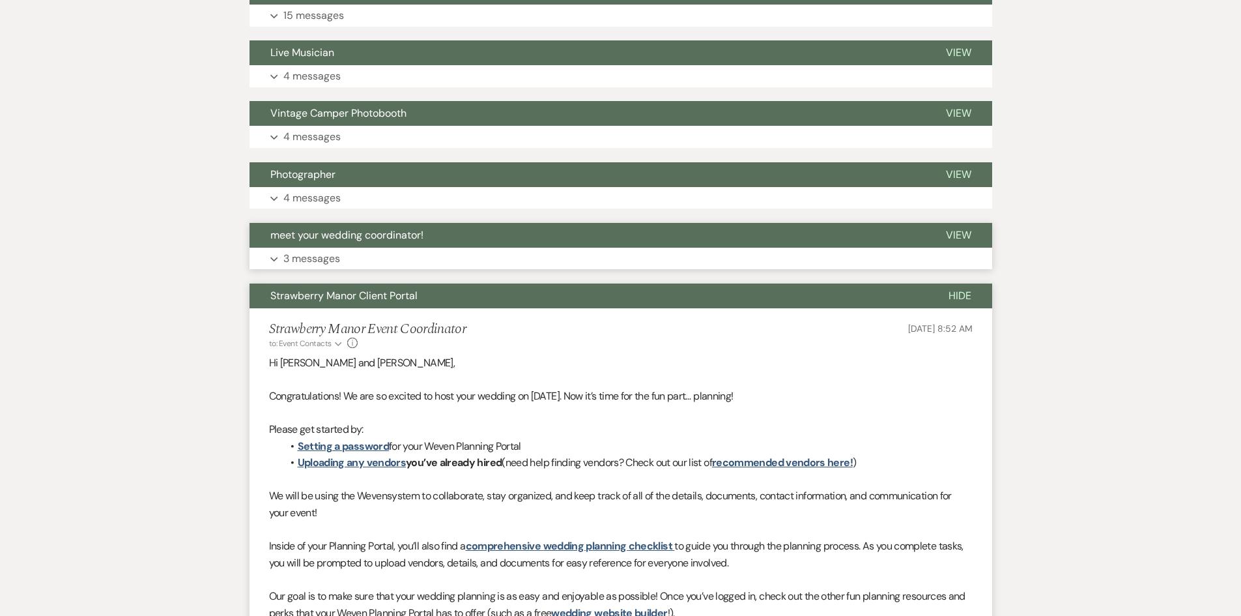
click at [313, 250] on p "3 messages" at bounding box center [311, 258] width 57 height 17
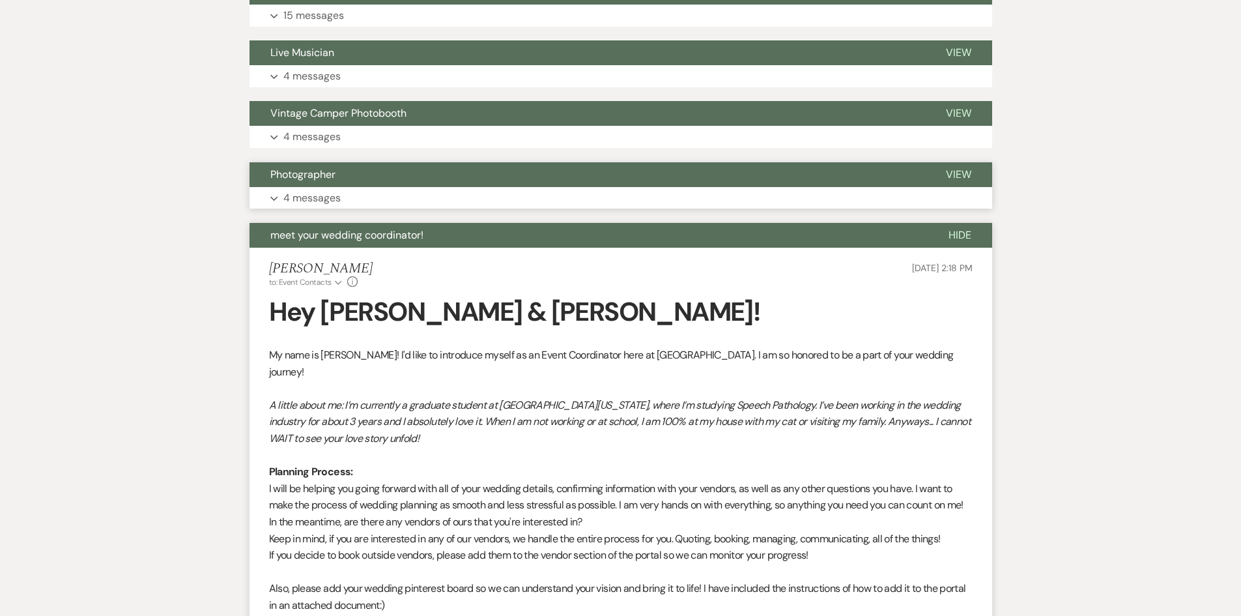
click at [309, 182] on button "Photographer" at bounding box center [587, 174] width 676 height 25
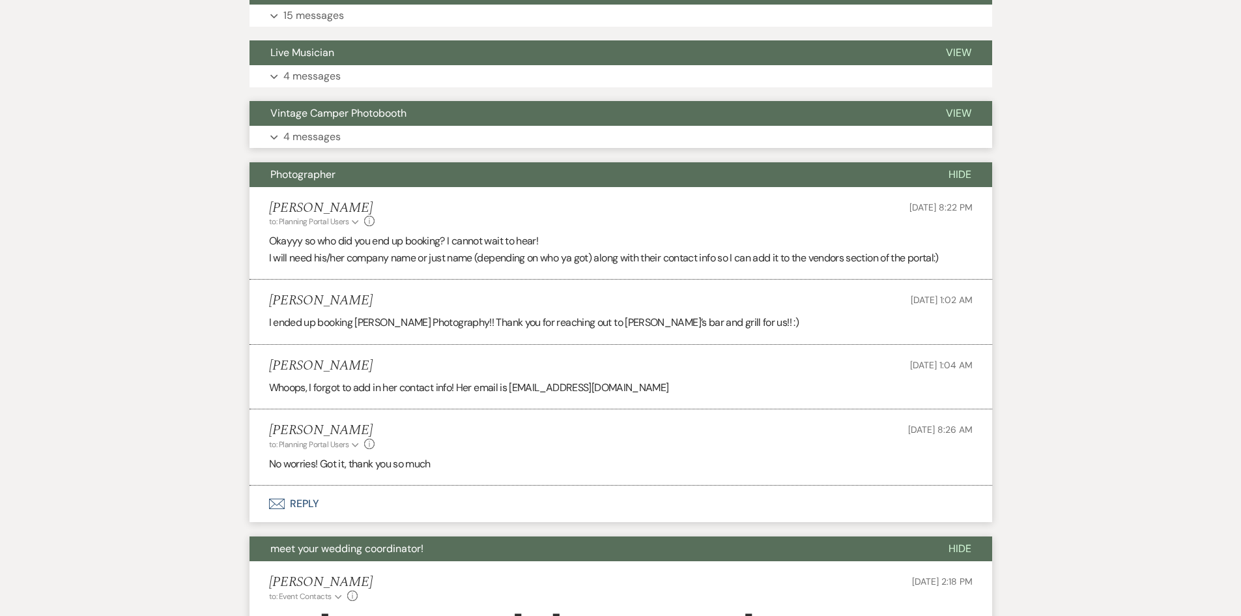
drag, startPoint x: 315, startPoint y: 140, endPoint x: 324, endPoint y: 107, distance: 34.0
click at [315, 136] on p "4 messages" at bounding box center [311, 136] width 57 height 17
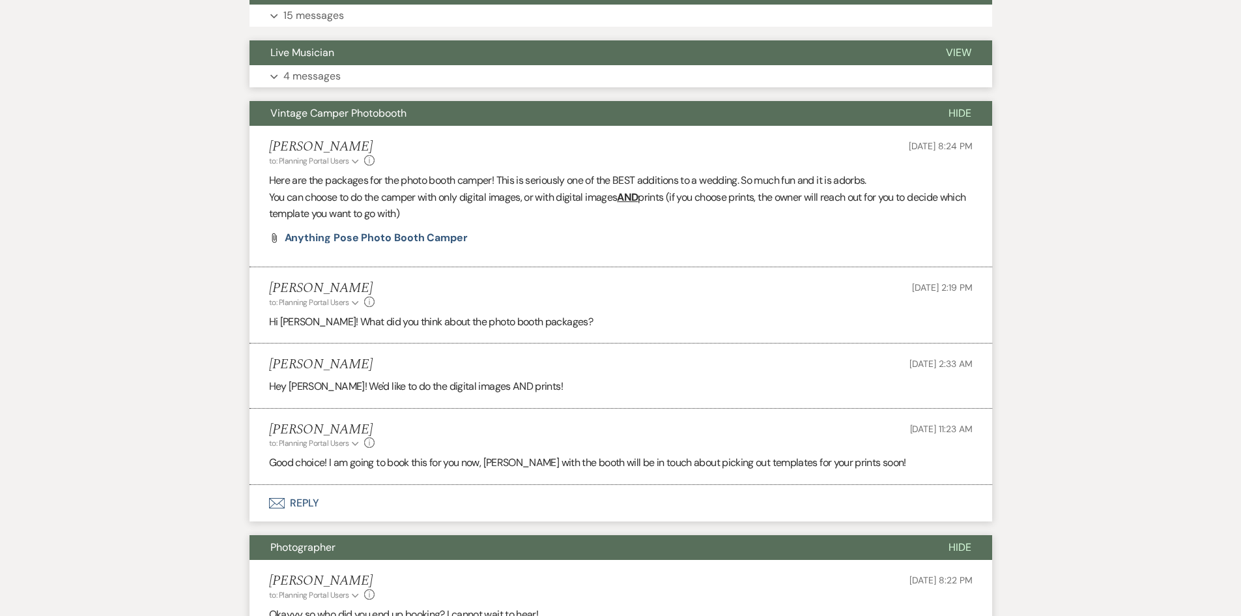
click at [334, 76] on p "4 messages" at bounding box center [311, 76] width 57 height 17
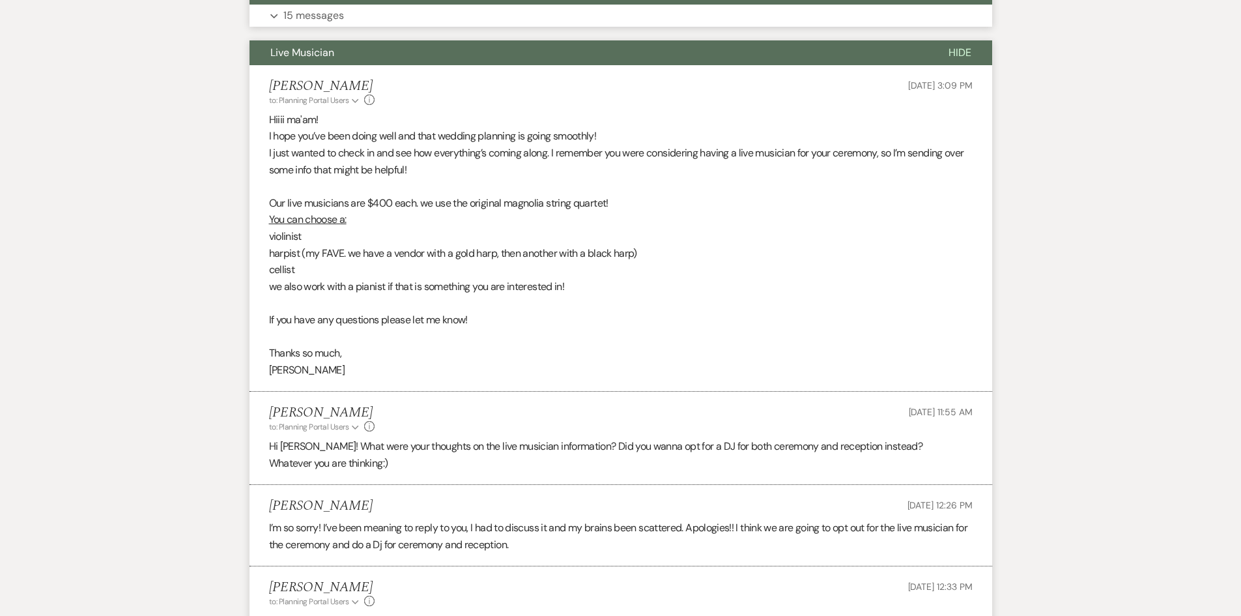
click at [357, 19] on button "Expand 15 messages" at bounding box center [620, 16] width 743 height 22
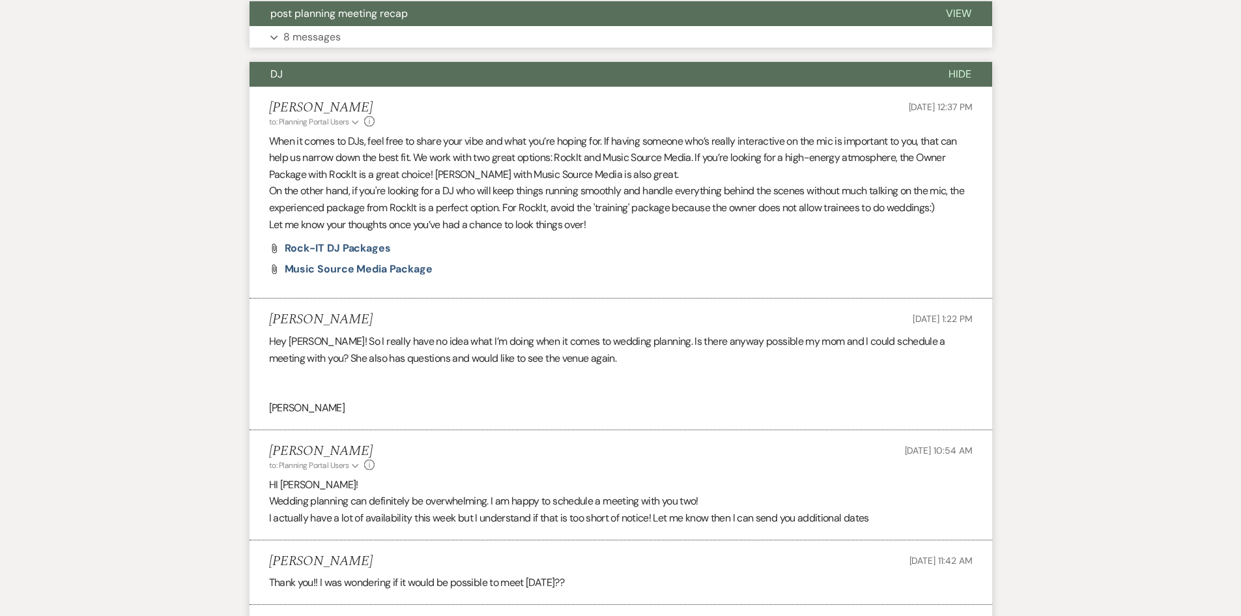
scroll to position [559, 0]
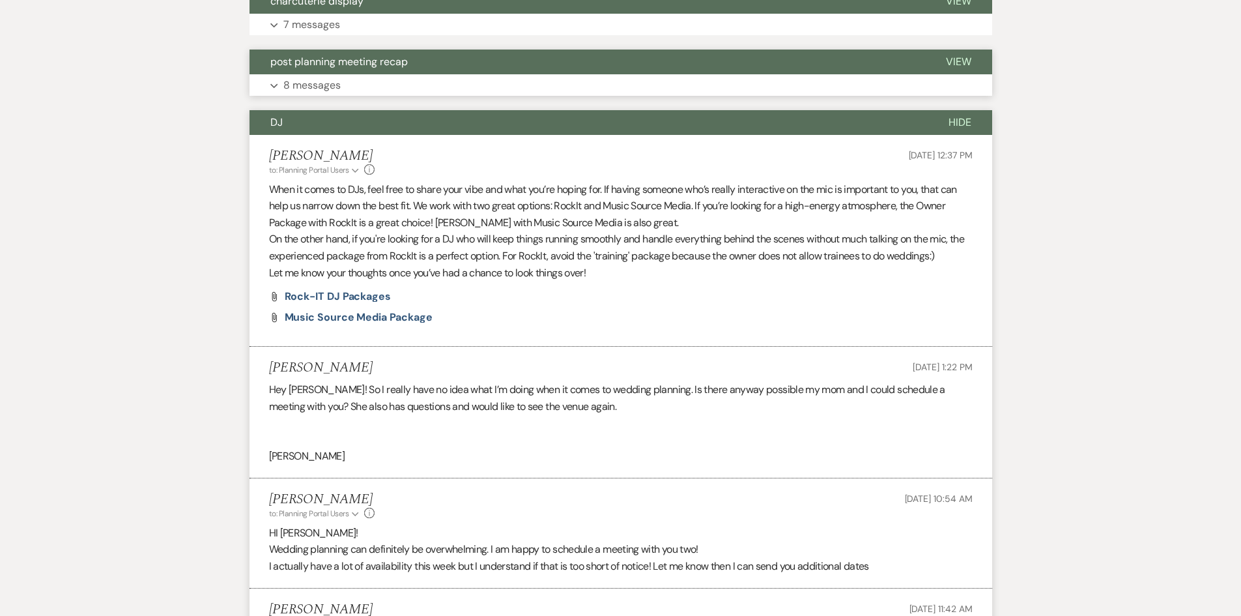
click at [347, 73] on button "post planning meeting recap" at bounding box center [587, 62] width 676 height 25
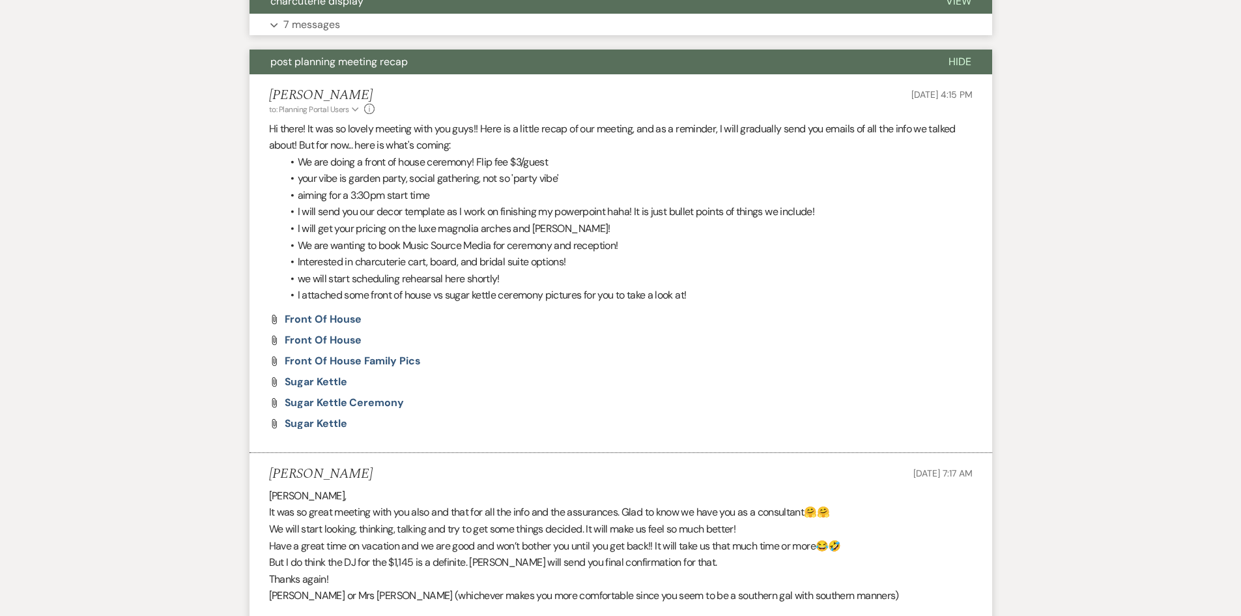
click at [343, 27] on button "Expand 7 messages" at bounding box center [620, 25] width 743 height 22
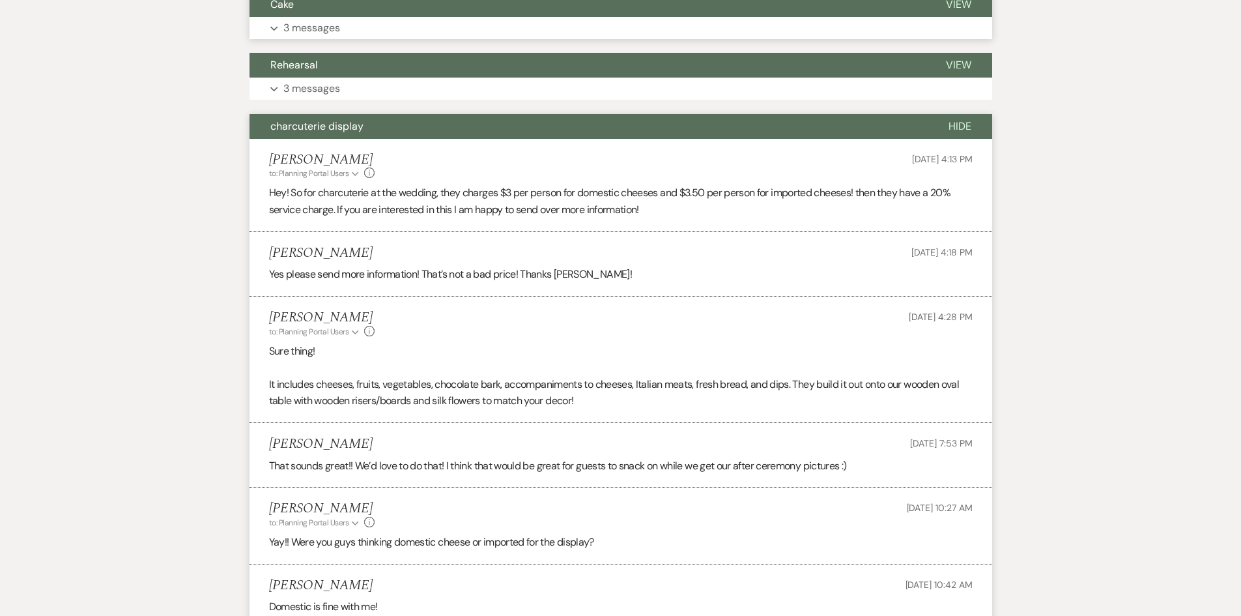
scroll to position [429, 0]
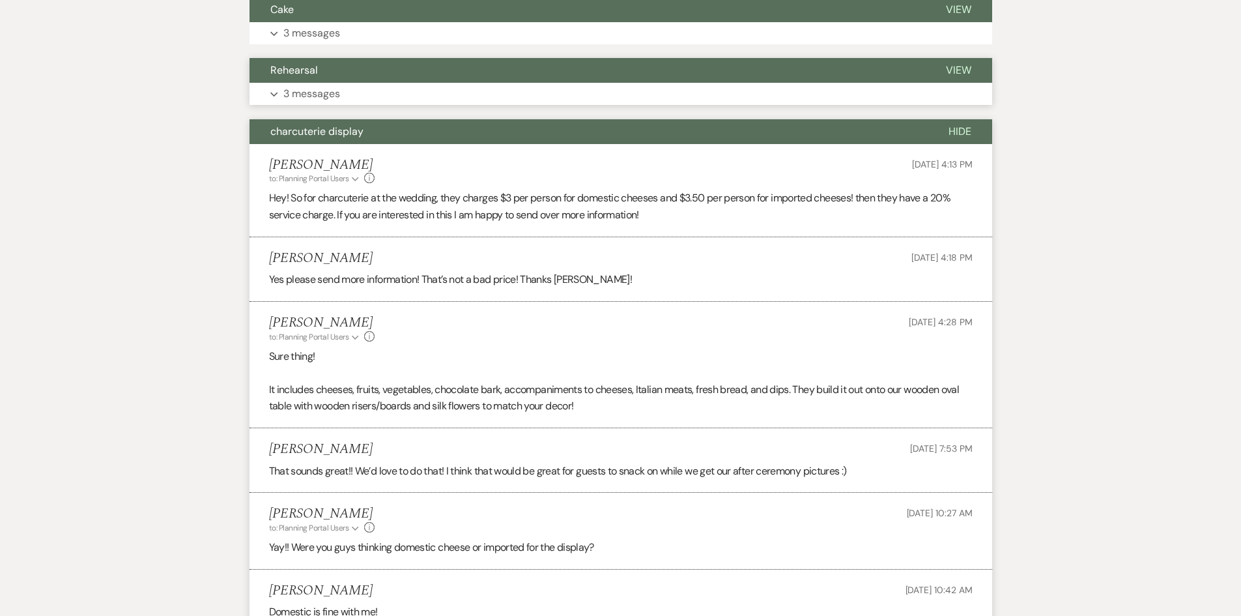
click at [340, 91] on p "3 messages" at bounding box center [311, 93] width 57 height 17
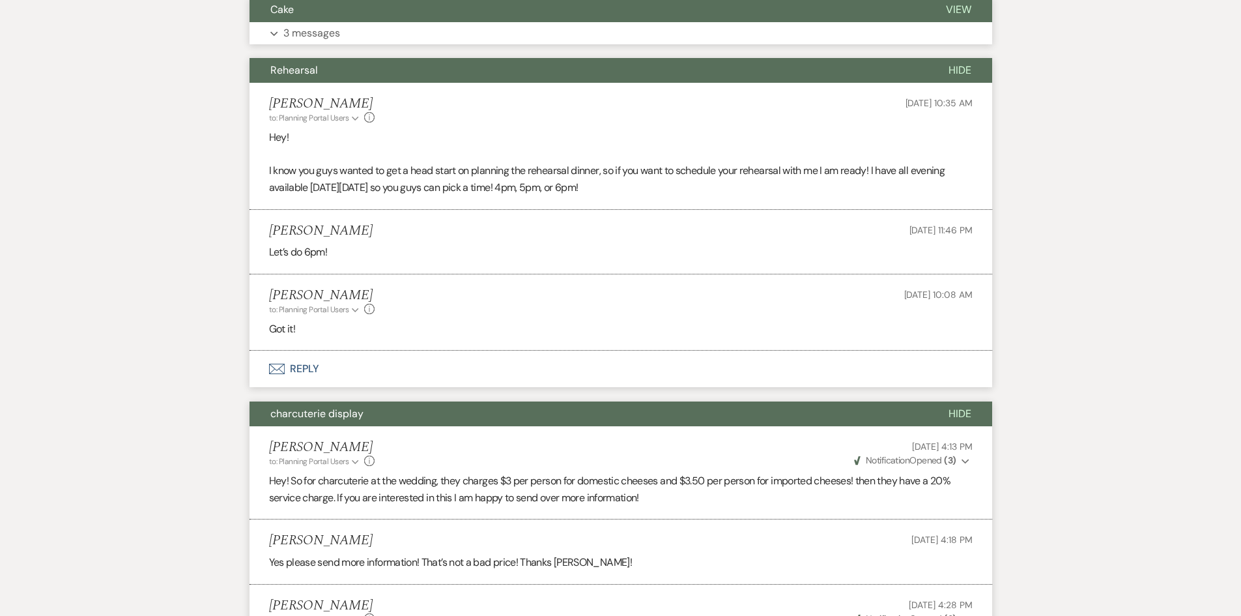
click at [344, 38] on button "Expand 3 messages" at bounding box center [620, 33] width 743 height 22
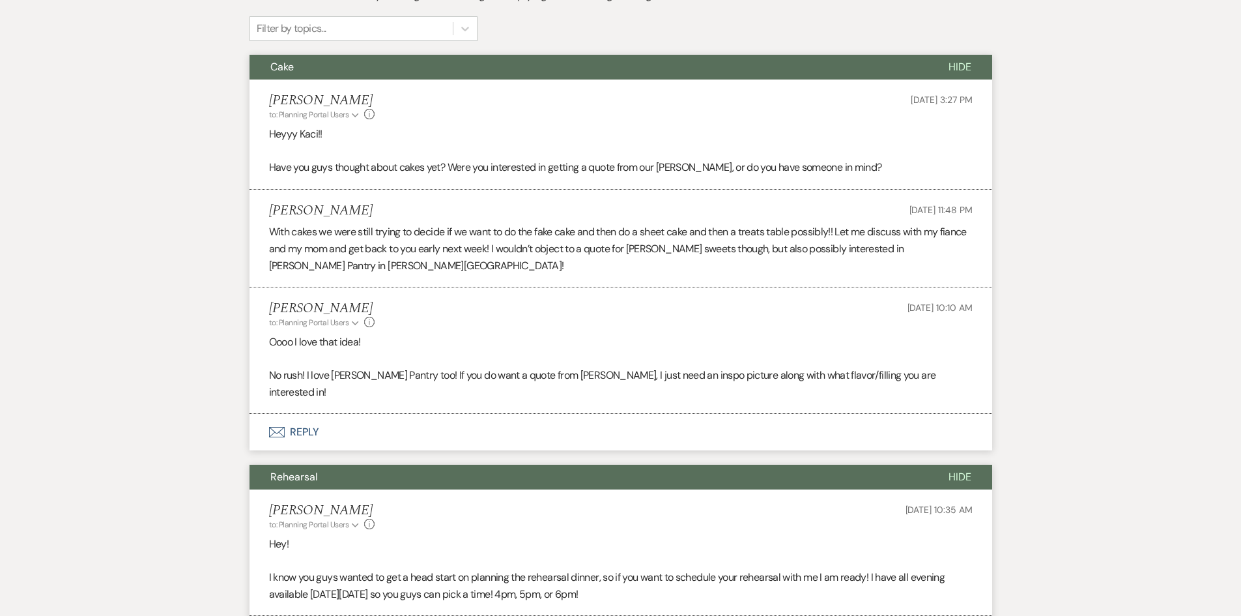
scroll to position [298, 0]
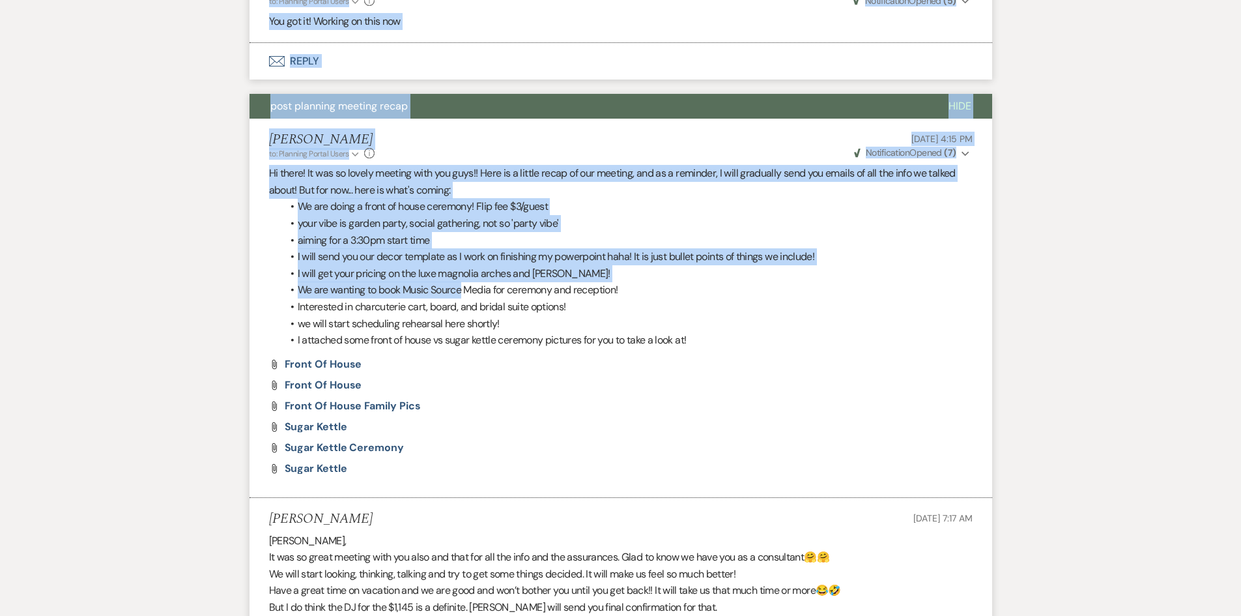
drag, startPoint x: 235, startPoint y: 125, endPoint x: 466, endPoint y: 270, distance: 273.1
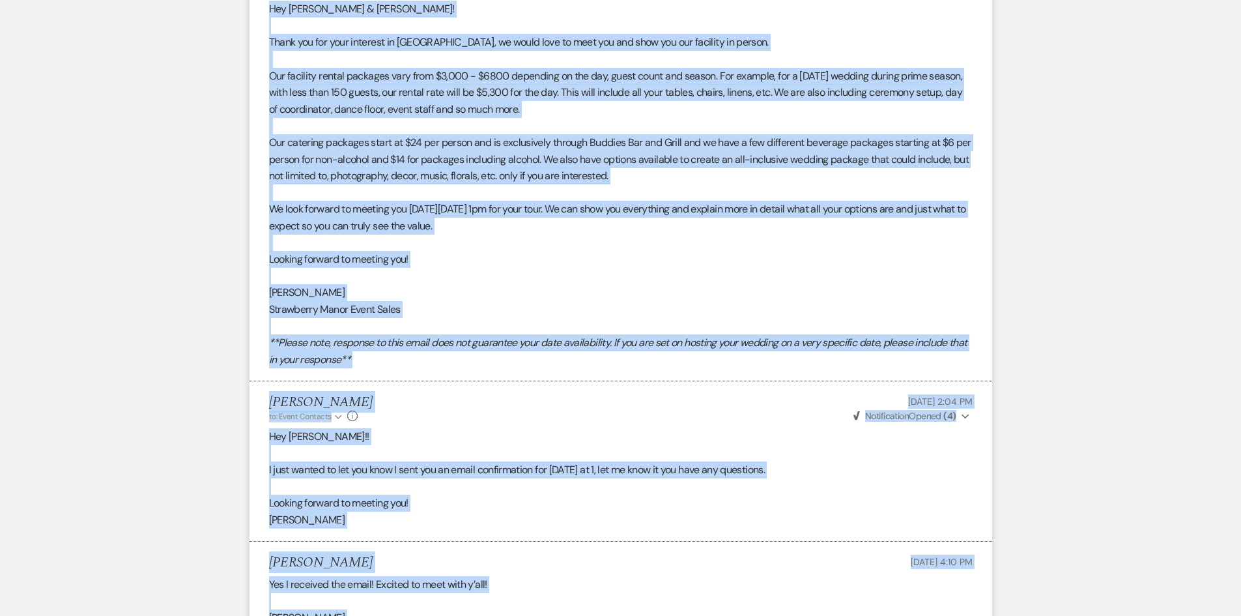
scroll to position [11292, 0]
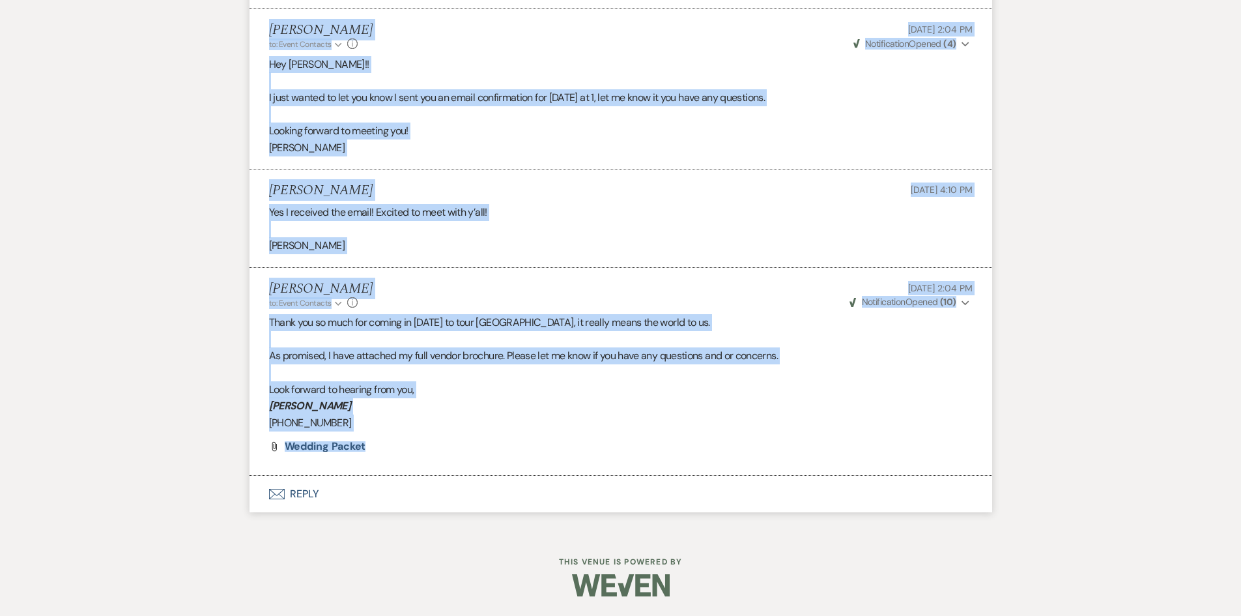
drag, startPoint x: 152, startPoint y: 393, endPoint x: 346, endPoint y: 497, distance: 219.8
copy div "Cake Hide Holly Guthrie to: Planning Portal Users Expand Info Aug 01, 2025, 3:2…"
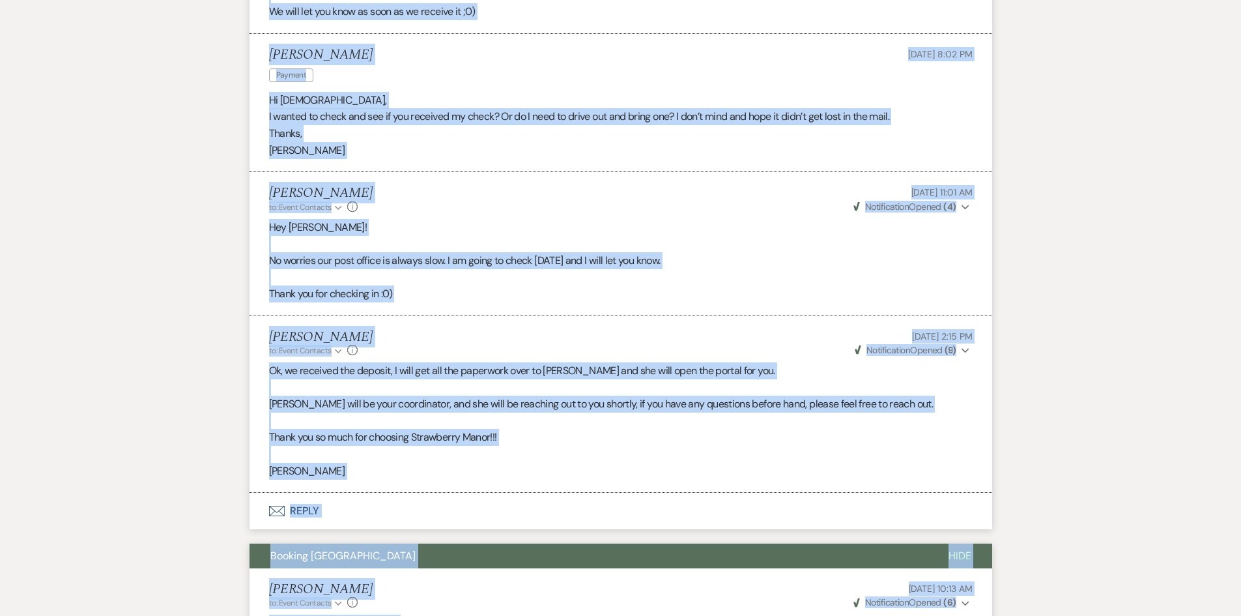
scroll to position [0, 0]
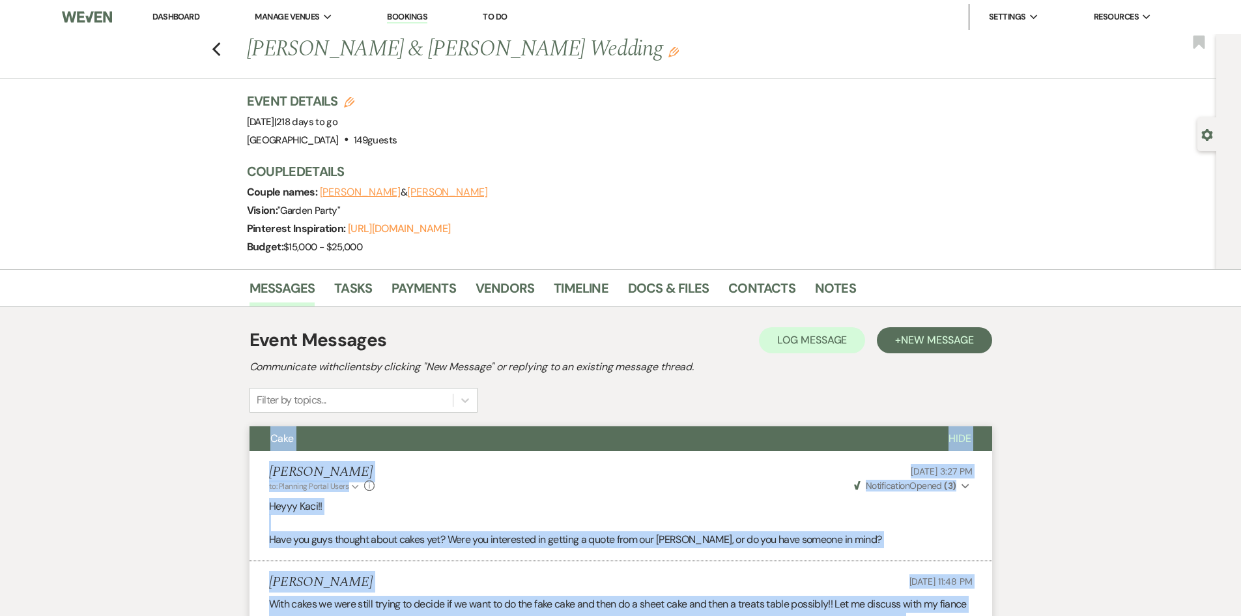
click at [167, 17] on link "Dashboard" at bounding box center [175, 16] width 47 height 11
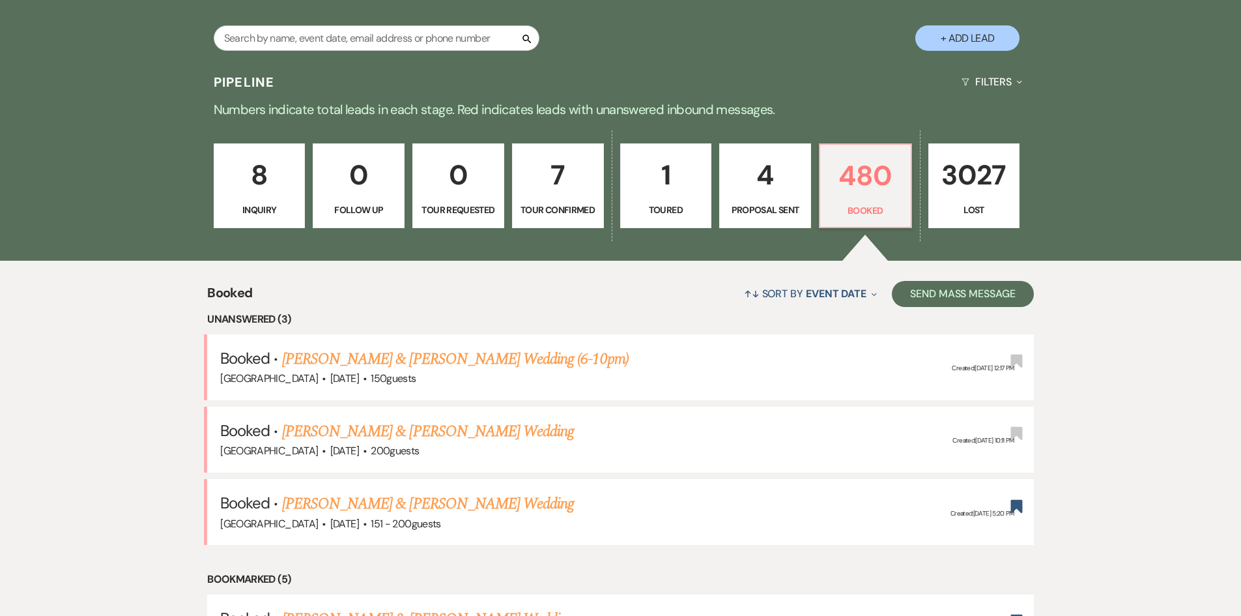
scroll to position [195, 0]
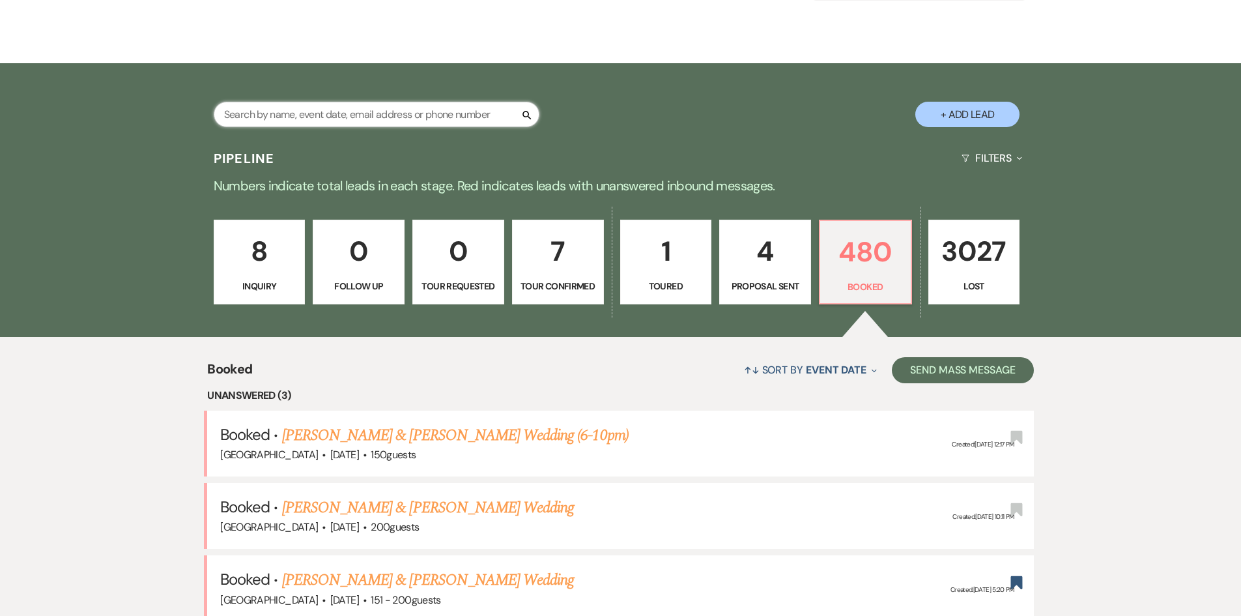
click at [325, 122] on input "text" at bounding box center [377, 114] width 326 height 25
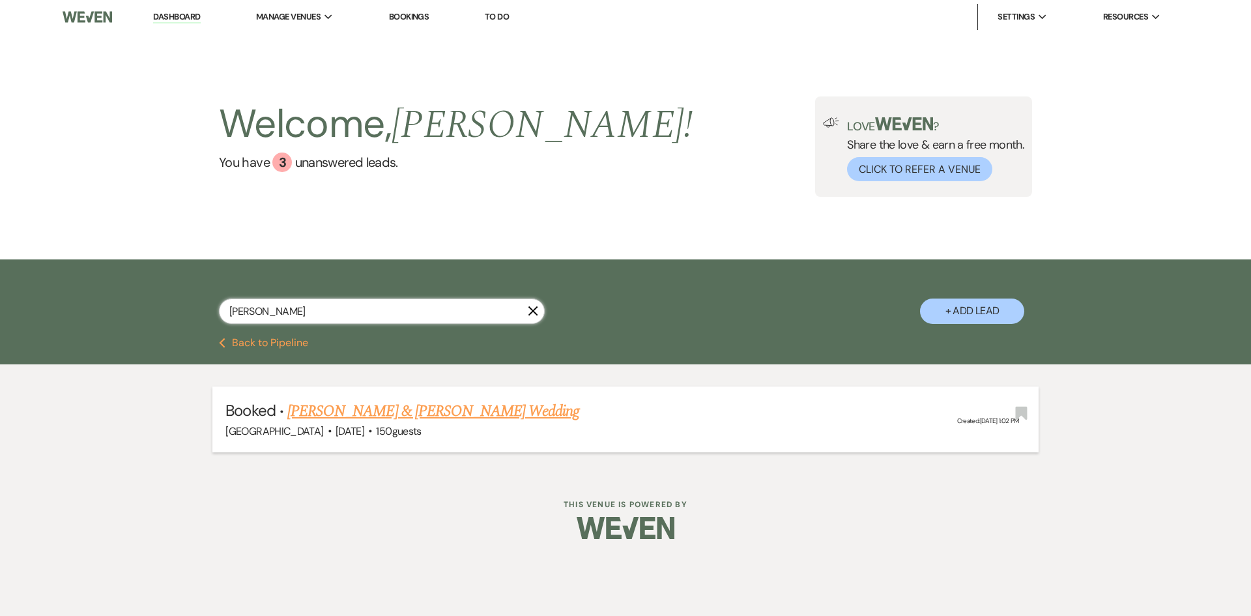
type input "wingerter"
click at [378, 400] on link "[PERSON_NAME] & [PERSON_NAME] Wedding" at bounding box center [433, 410] width 292 height 23
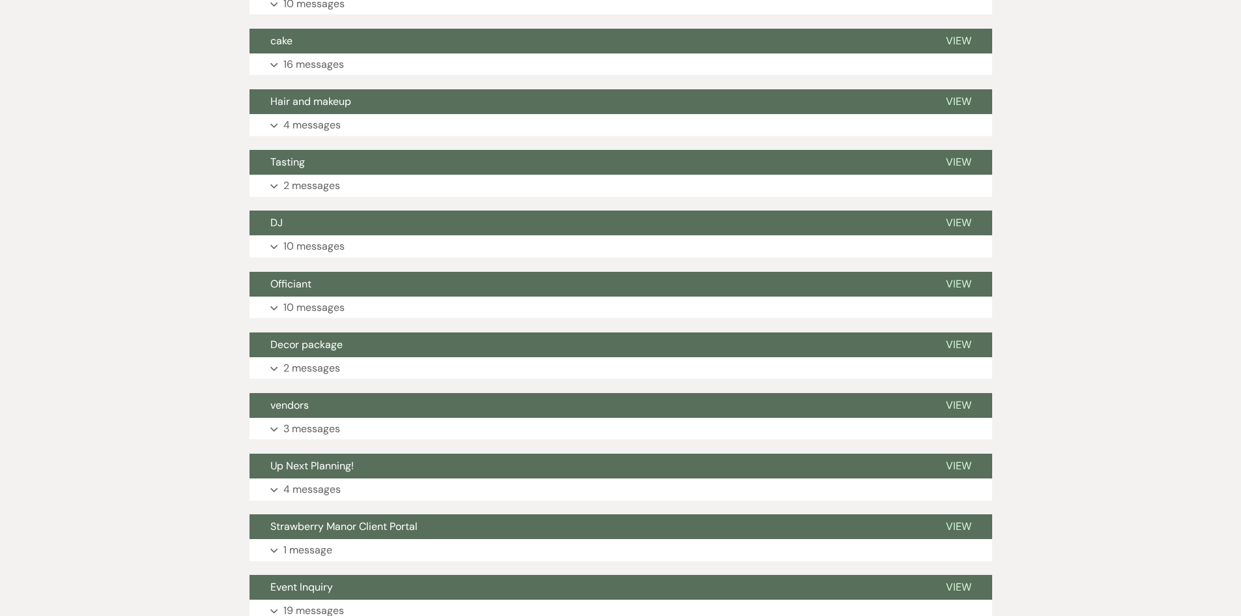
scroll to position [653, 0]
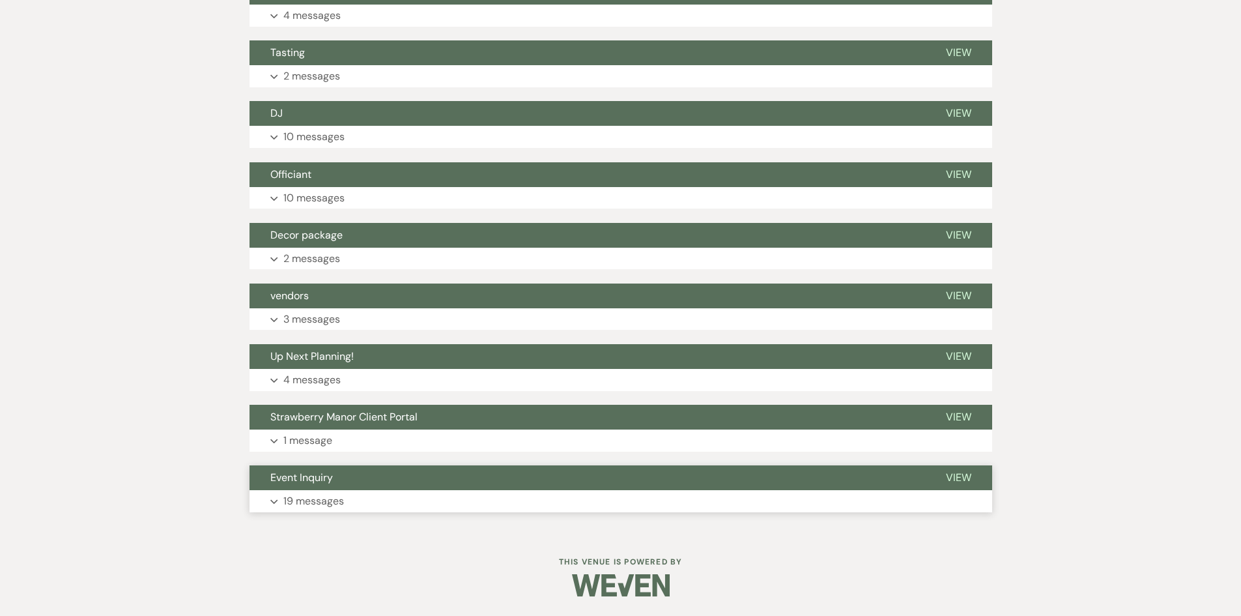
click at [359, 508] on button "Expand 19 messages" at bounding box center [620, 501] width 743 height 22
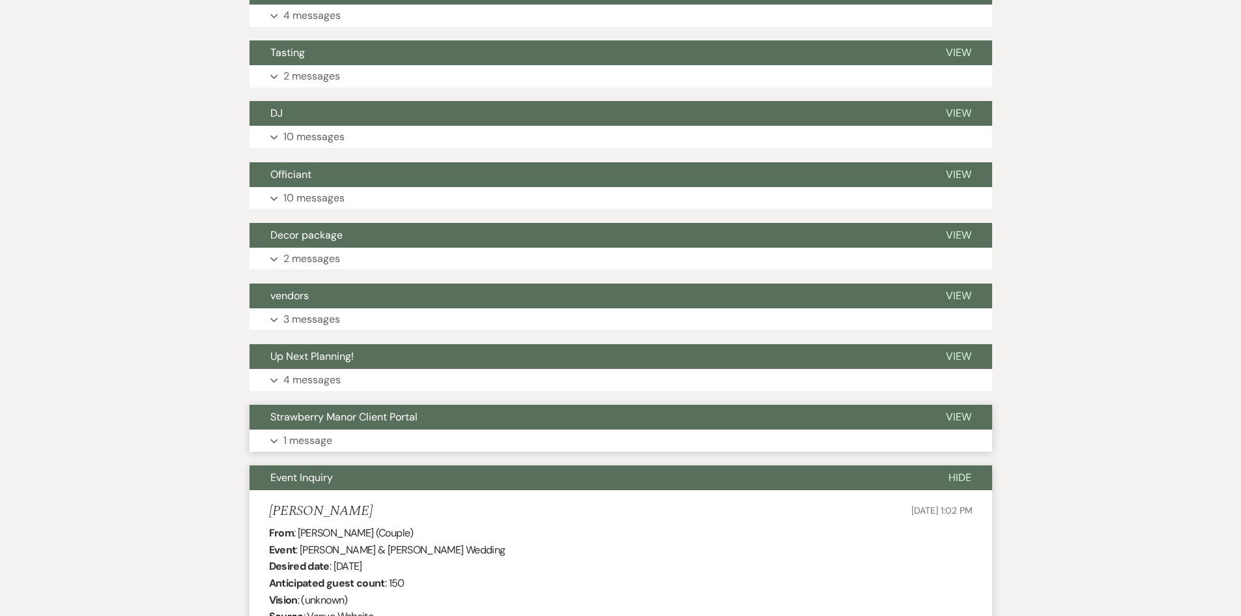
click at [339, 440] on button "Expand 1 message" at bounding box center [620, 440] width 743 height 22
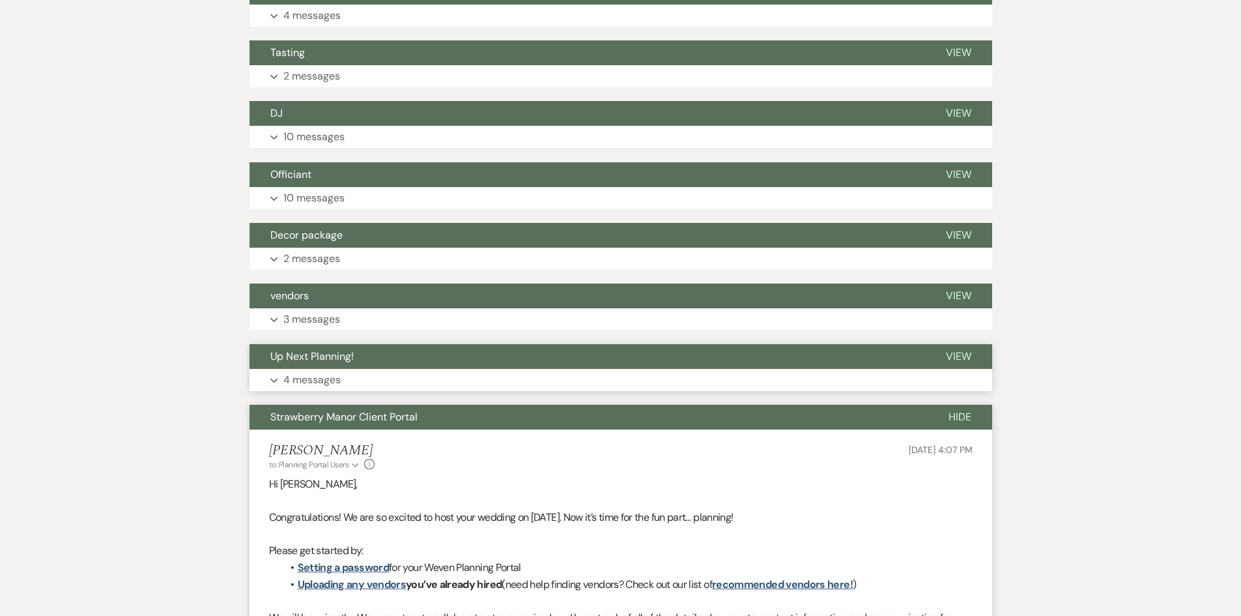
drag, startPoint x: 330, startPoint y: 382, endPoint x: 327, endPoint y: 350, distance: 32.0
click at [330, 381] on p "4 messages" at bounding box center [311, 379] width 57 height 17
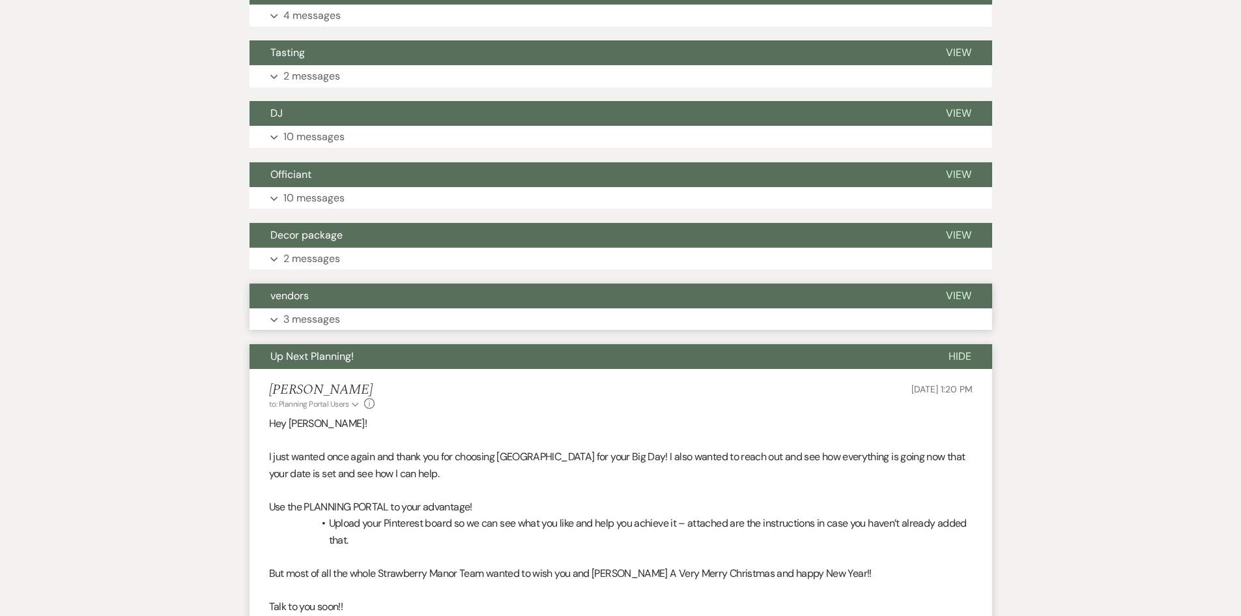
drag, startPoint x: 326, startPoint y: 316, endPoint x: 316, endPoint y: 277, distance: 40.3
click at [324, 314] on p "3 messages" at bounding box center [311, 319] width 57 height 17
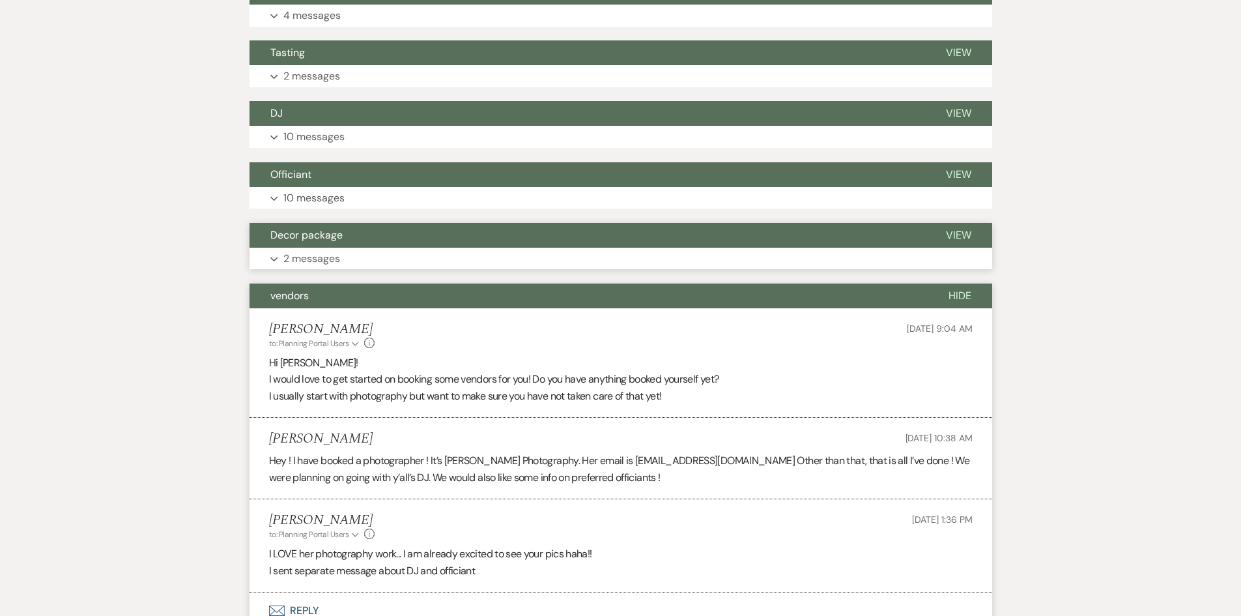
drag, startPoint x: 315, startPoint y: 252, endPoint x: 322, endPoint y: 167, distance: 85.0
click at [315, 249] on button "Expand 2 messages" at bounding box center [620, 259] width 743 height 22
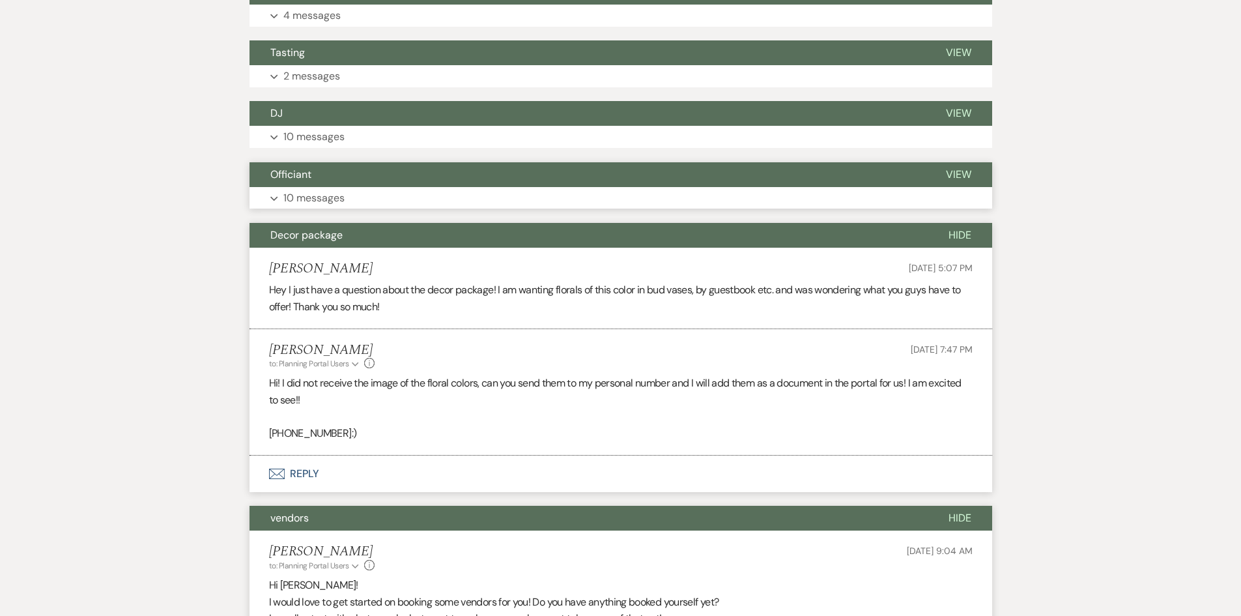
click at [315, 181] on button "Officiant" at bounding box center [587, 174] width 676 height 25
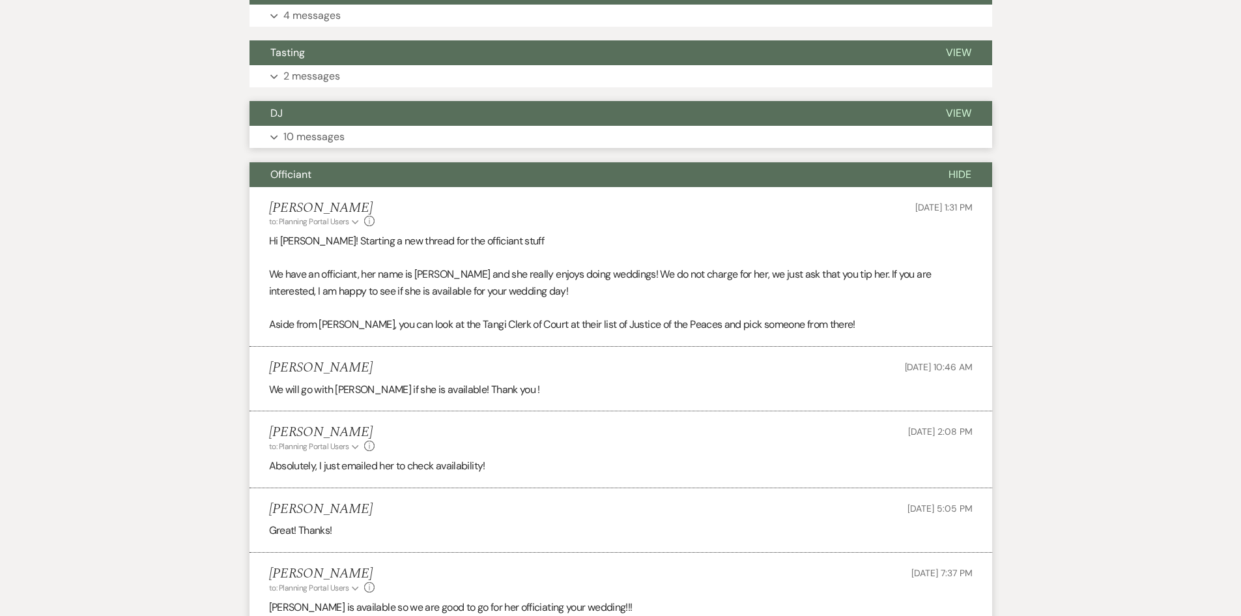
click at [317, 139] on p "10 messages" at bounding box center [313, 136] width 61 height 17
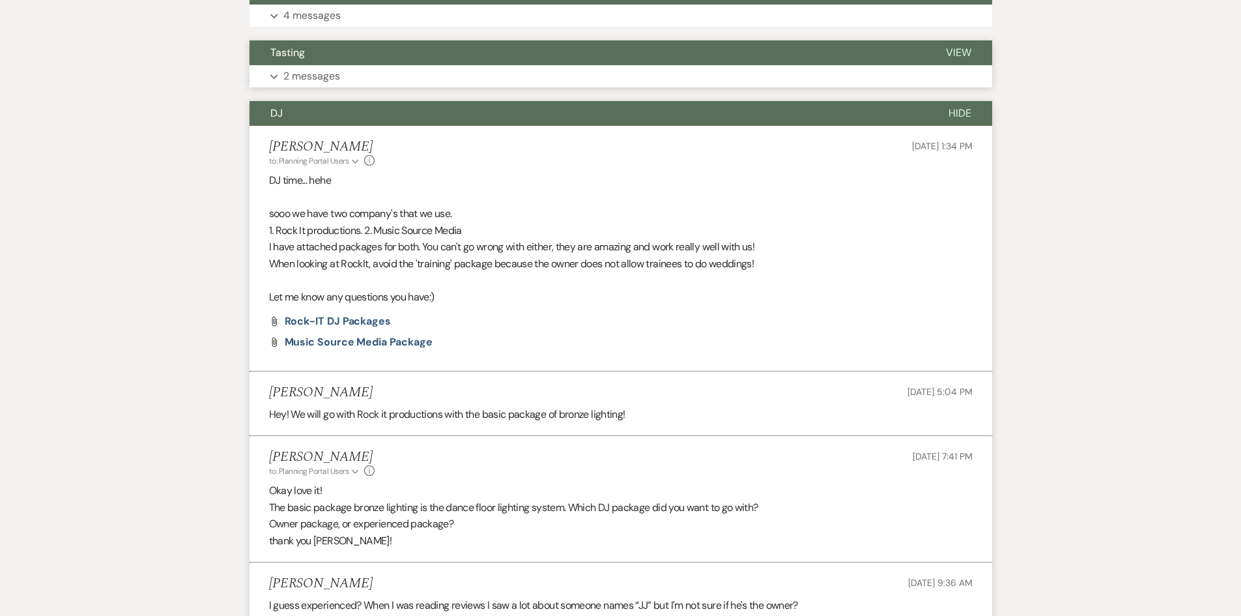
click at [341, 68] on button "Expand 2 messages" at bounding box center [620, 76] width 743 height 22
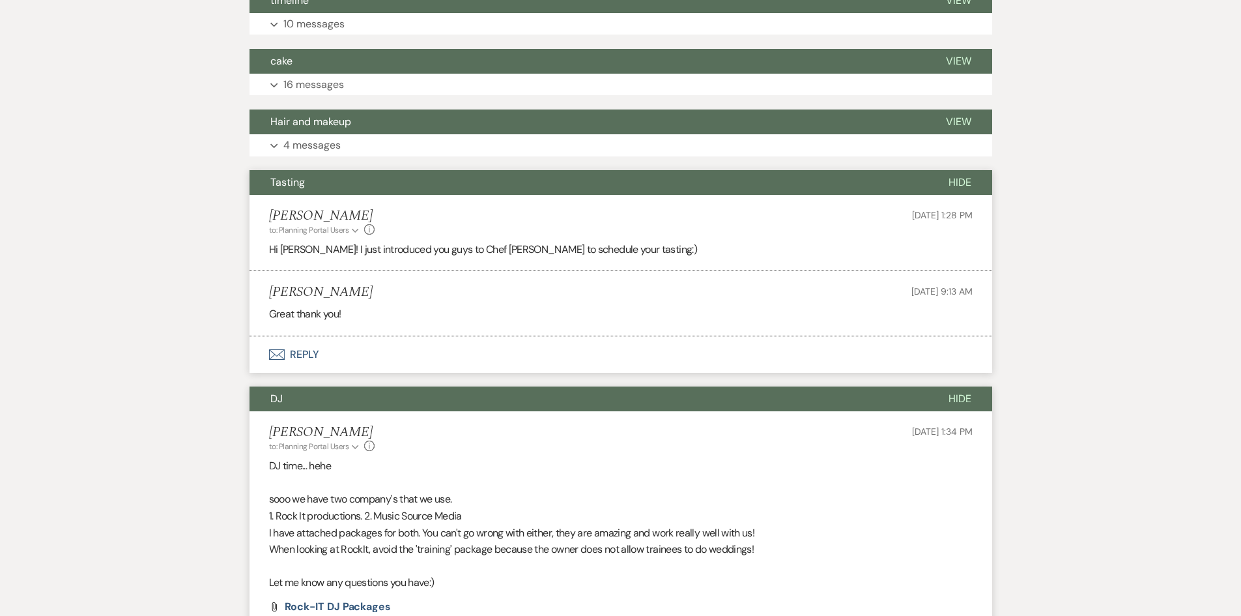
scroll to position [522, 0]
drag, startPoint x: 321, startPoint y: 139, endPoint x: 326, endPoint y: 113, distance: 26.5
click at [322, 139] on p "4 messages" at bounding box center [311, 145] width 57 height 17
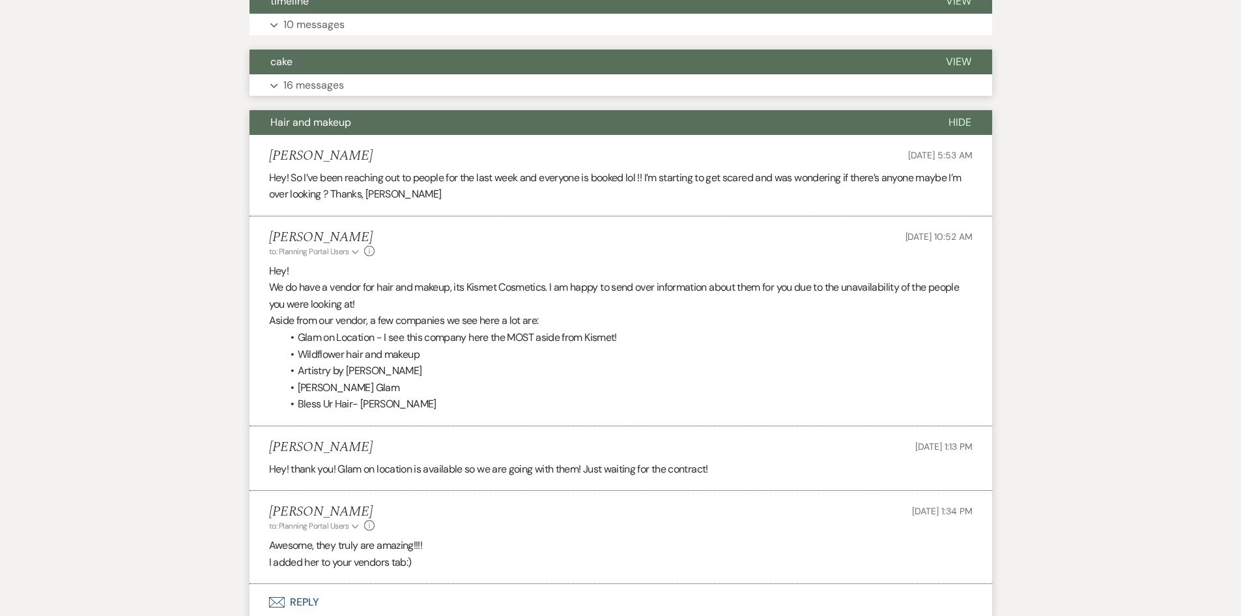
click at [332, 91] on p "16 messages" at bounding box center [313, 85] width 61 height 17
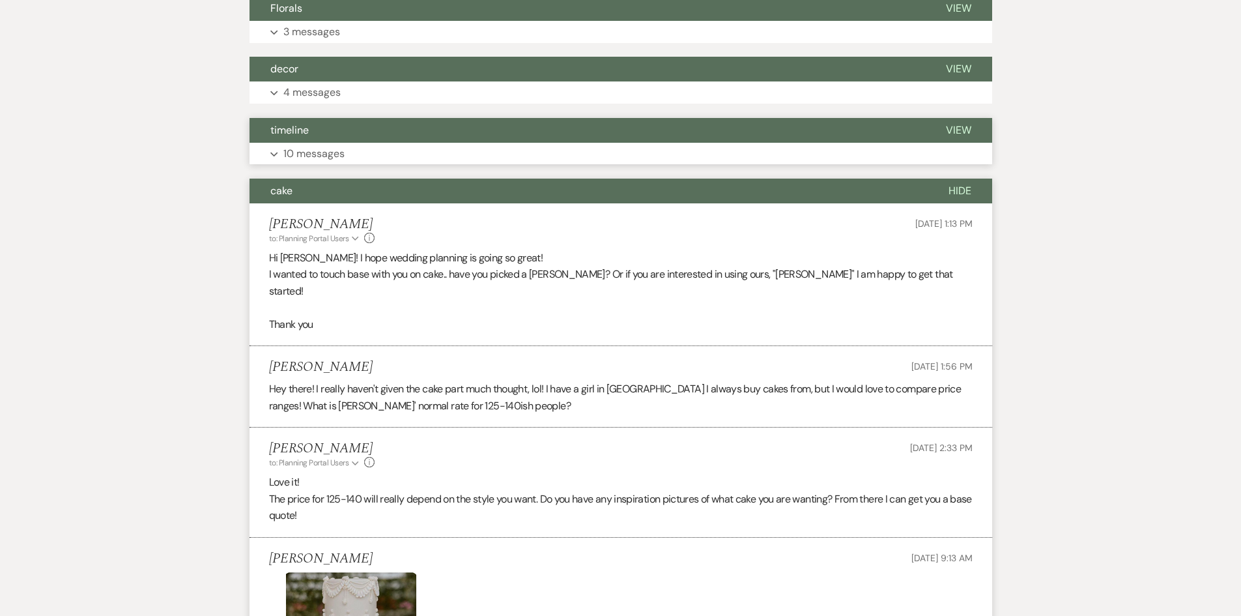
scroll to position [392, 0]
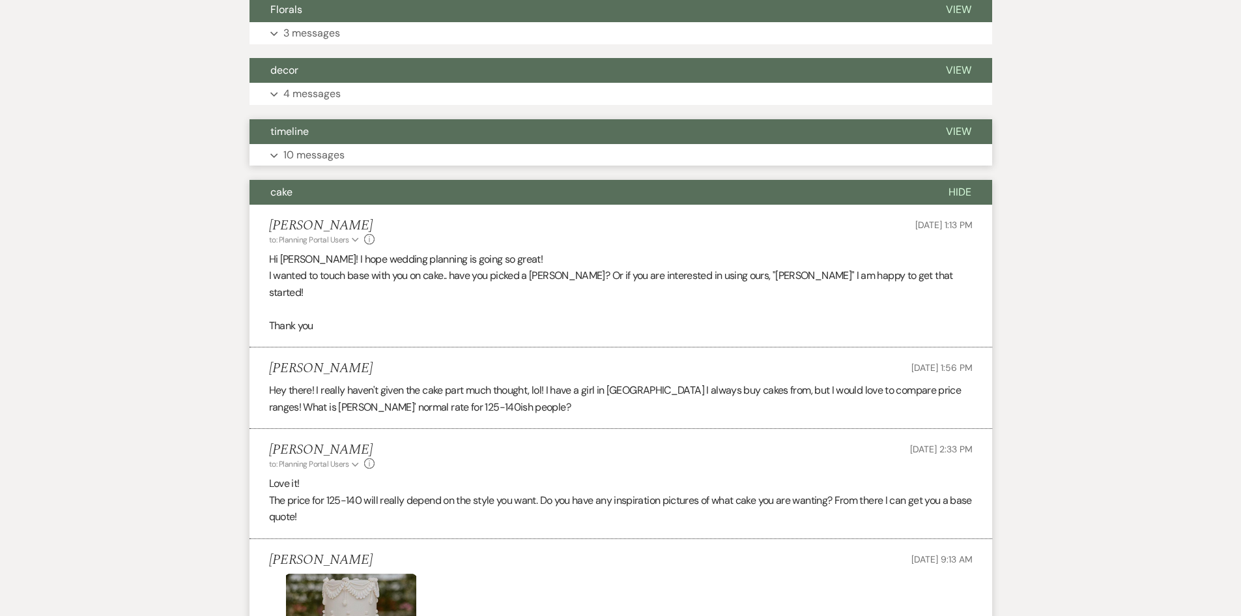
click at [312, 147] on p "10 messages" at bounding box center [313, 155] width 61 height 17
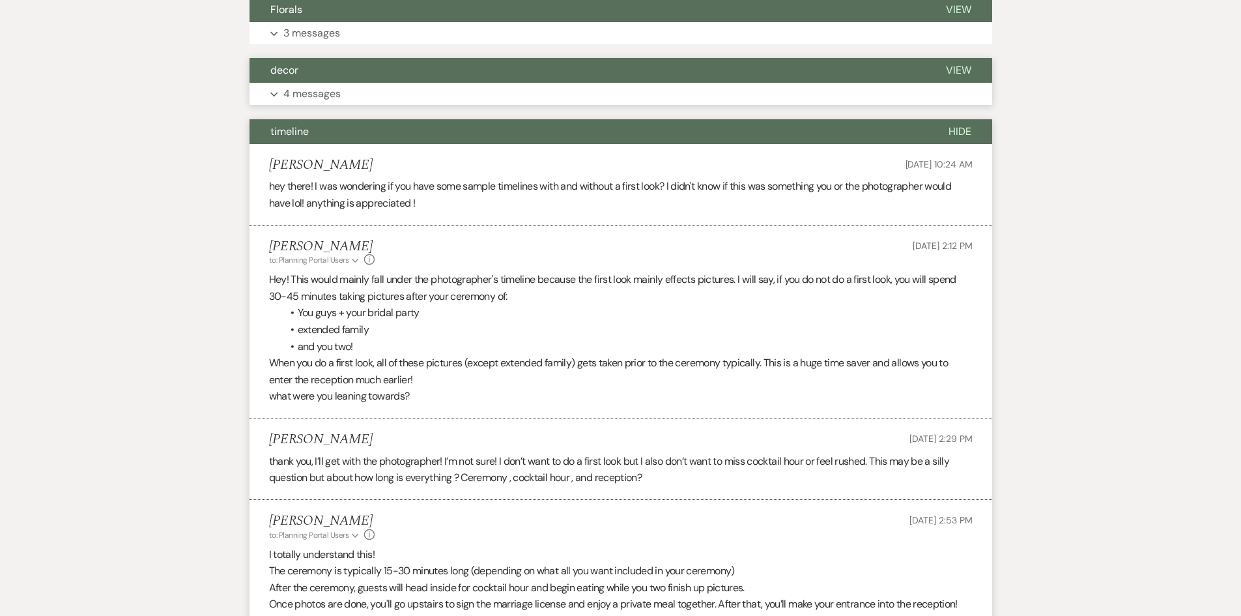
click at [316, 100] on p "4 messages" at bounding box center [311, 93] width 57 height 17
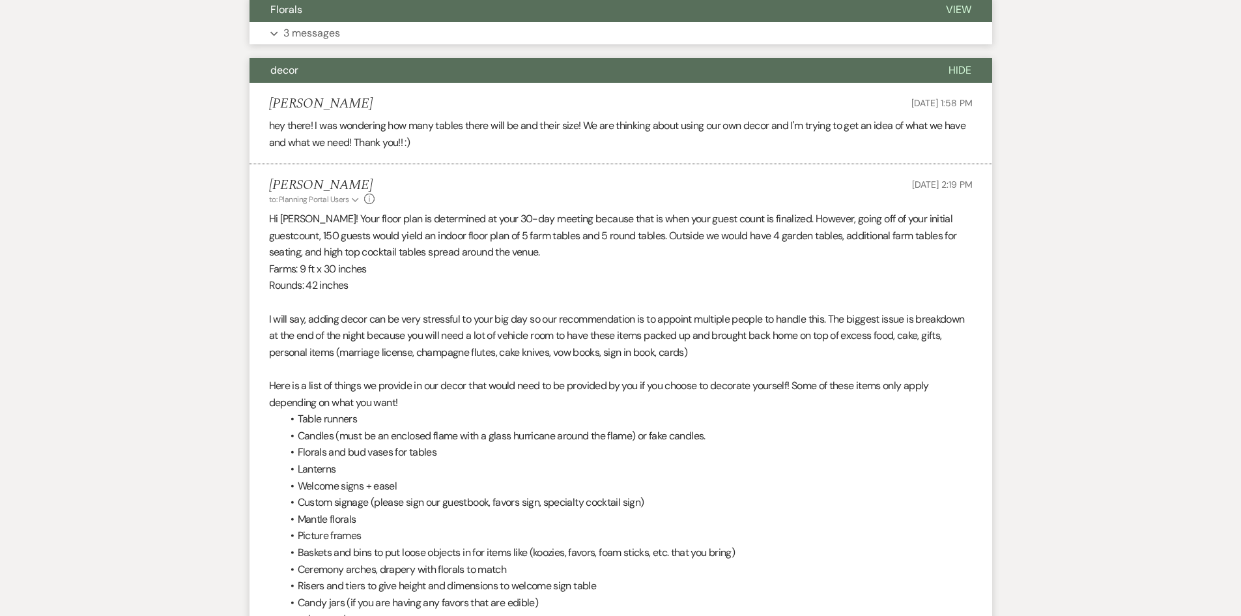
click at [328, 42] on button "Expand 3 messages" at bounding box center [620, 33] width 743 height 22
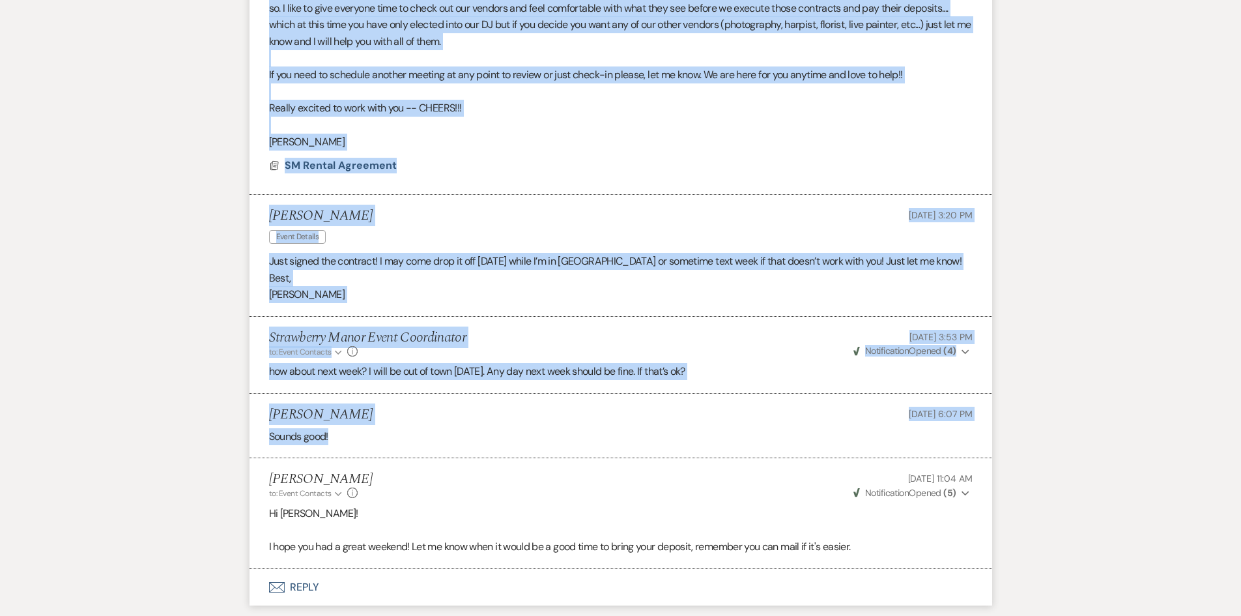
scroll to position [12346, 0]
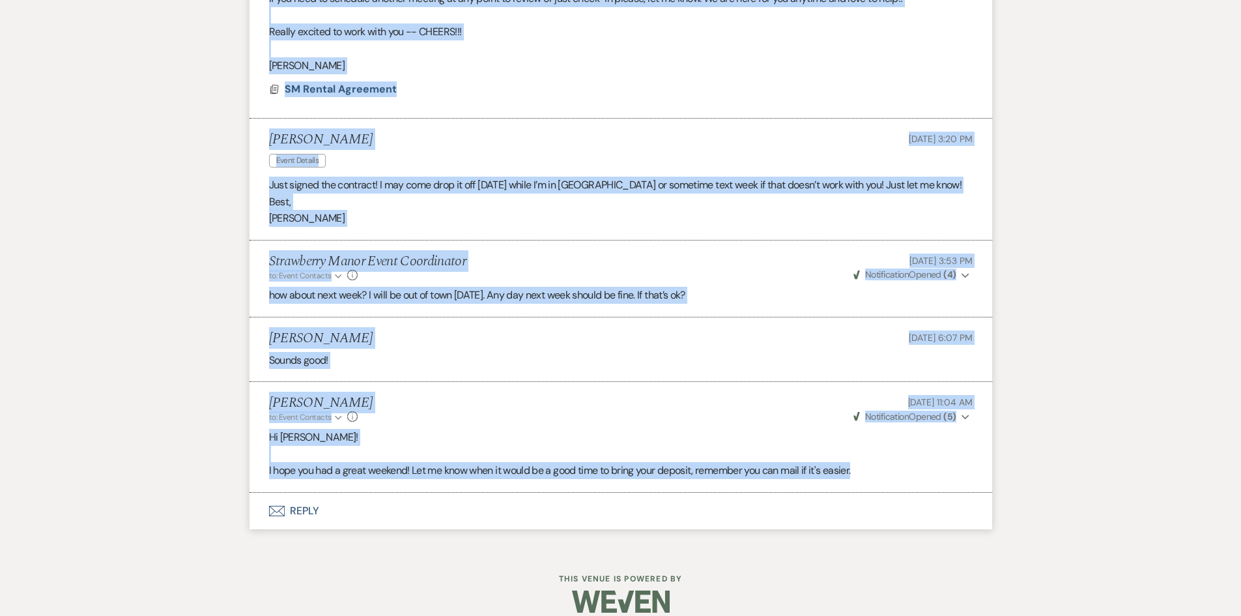
drag, startPoint x: 170, startPoint y: 199, endPoint x: 877, endPoint y: 440, distance: 747.4
copy div "Florals Hide Holly Guthrie to: Planning Portal Users Expand Info Jul 30, 2025, …"
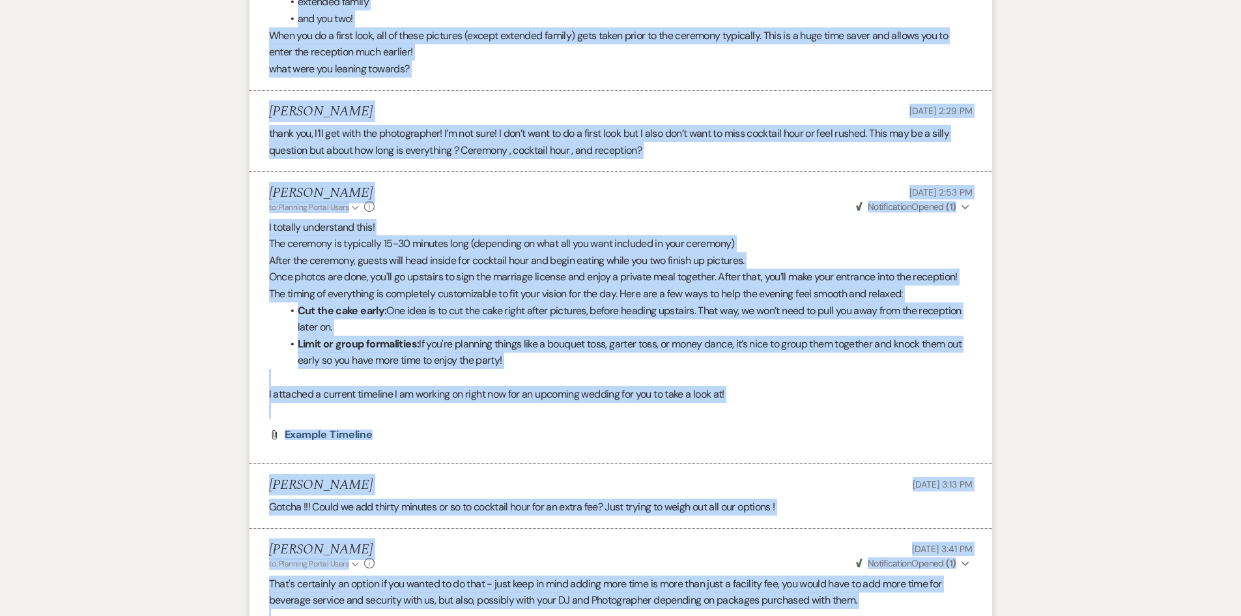
scroll to position [0, 0]
